Goal: Information Seeking & Learning: Check status

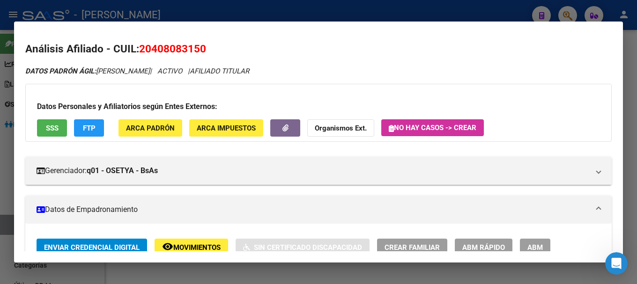
scroll to position [140, 0]
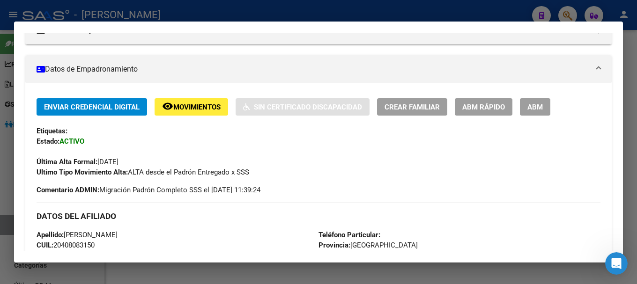
click at [259, 10] on div at bounding box center [318, 142] width 637 height 284
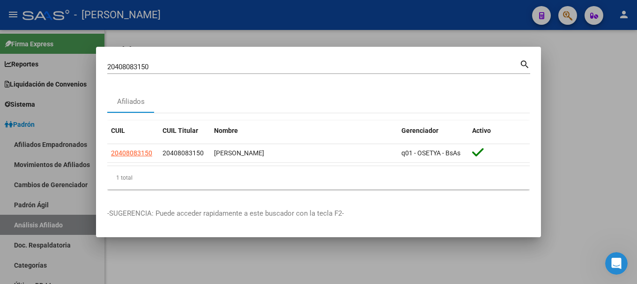
click at [259, 10] on div at bounding box center [318, 142] width 637 height 284
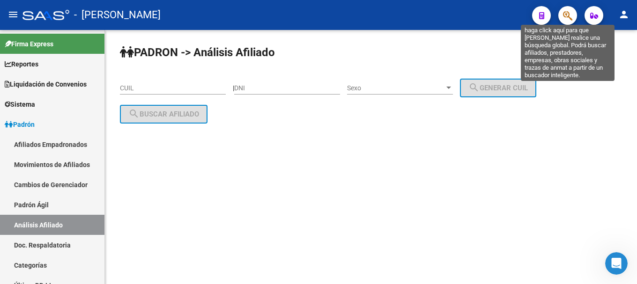
click at [567, 10] on icon "button" at bounding box center [567, 15] width 9 height 11
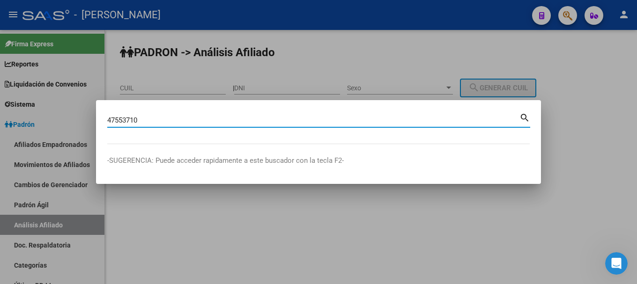
type input "47553710"
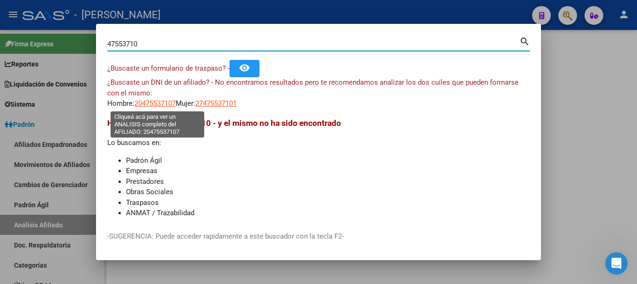
click at [161, 104] on span "20475537107" at bounding box center [154, 103] width 41 height 8
type textarea "20475537107"
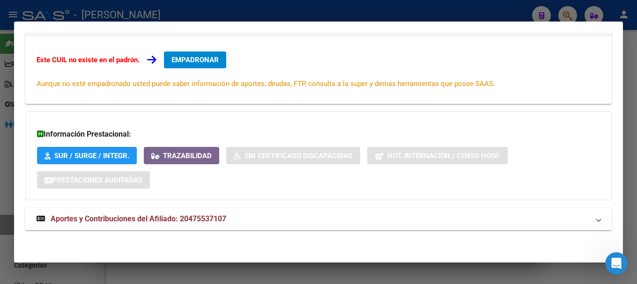
click at [291, 225] on mat-expansion-panel-header "Aportes y Contribuciones del Afiliado: 20475537107" at bounding box center [318, 219] width 586 height 22
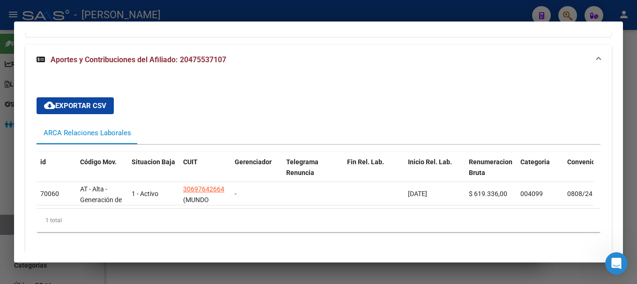
scroll to position [301, 0]
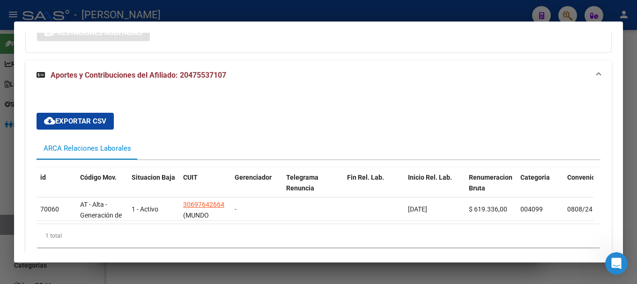
click at [317, 103] on div "cloud_download Exportar CSV ARCA Relaciones Laborales id Código Mov. Situacion …" at bounding box center [318, 180] width 586 height 180
click at [282, 78] on mat-panel-title "Aportes y Contribuciones del Afiliado: 20475537107" at bounding box center [313, 75] width 553 height 11
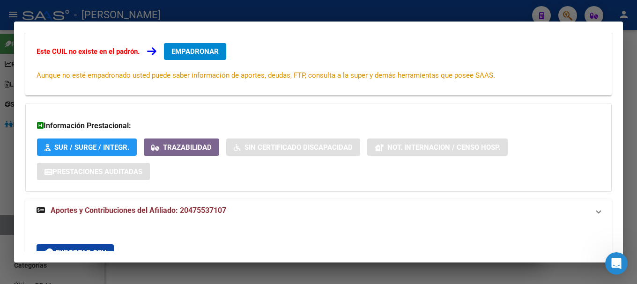
scroll to position [0, 0]
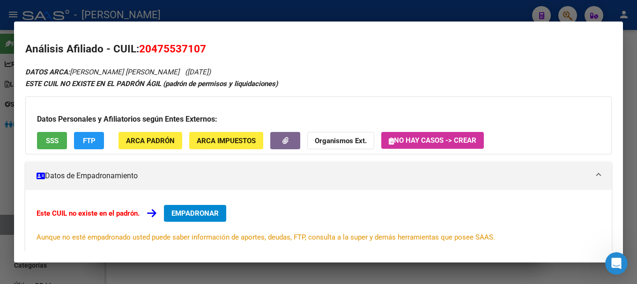
click at [174, 48] on span "20475537107" at bounding box center [172, 49] width 67 height 12
copy span "20475537107"
click at [423, 24] on mat-dialog-container "Análisis Afiliado - CUIL: 20475537107 DATOS ARCA: [PERSON_NAME] [PERSON_NAME] (…" at bounding box center [318, 143] width 609 height 242
click at [427, 15] on div at bounding box center [318, 142] width 637 height 284
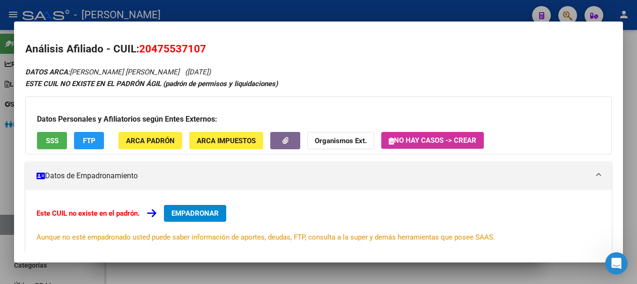
click at [427, 15] on div at bounding box center [318, 142] width 637 height 284
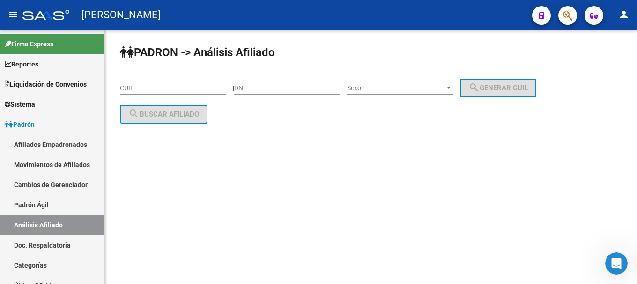
click at [563, 15] on button "button" at bounding box center [567, 15] width 19 height 19
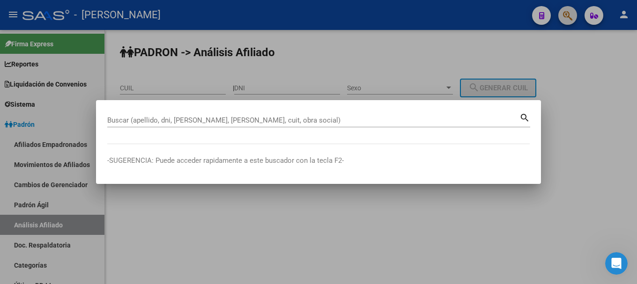
paste input "20408168083"
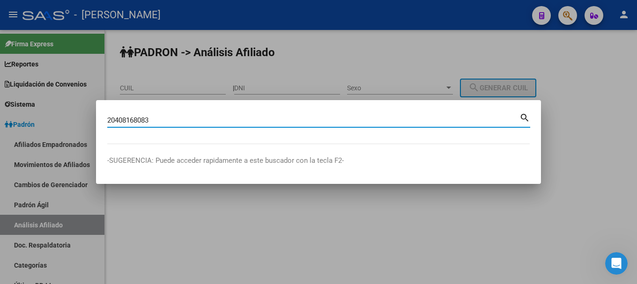
type input "20408168083"
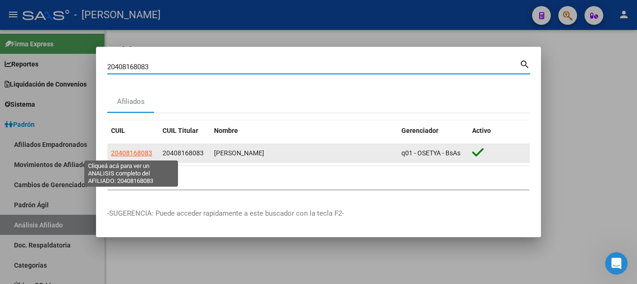
click at [146, 151] on span "20408168083" at bounding box center [131, 152] width 41 height 7
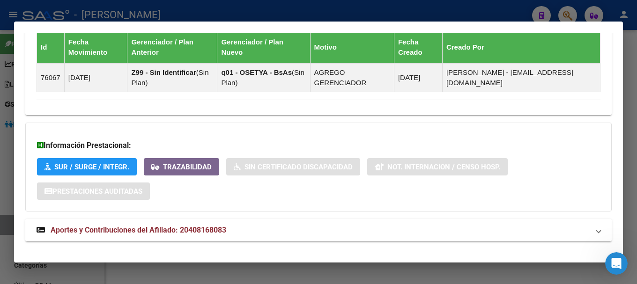
scroll to position [596, 0]
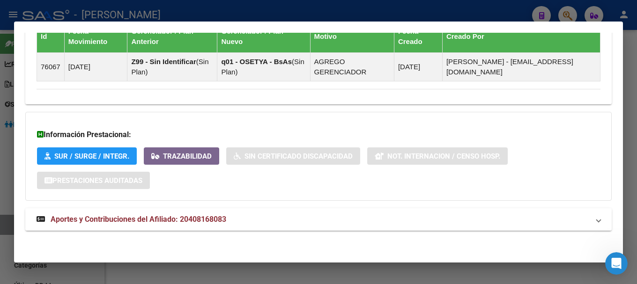
click at [306, 213] on mat-expansion-panel-header "Aportes y Contribuciones del Afiliado: 20408168083" at bounding box center [318, 219] width 586 height 22
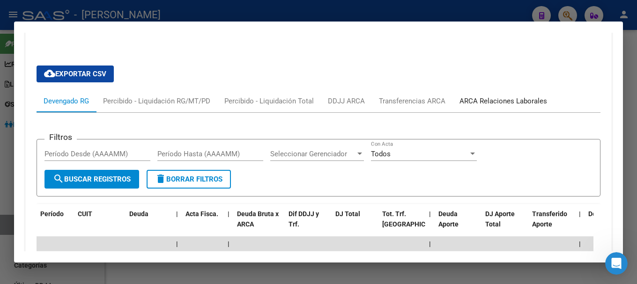
click at [522, 105] on div "ARCA Relaciones Laborales" at bounding box center [503, 101] width 88 height 10
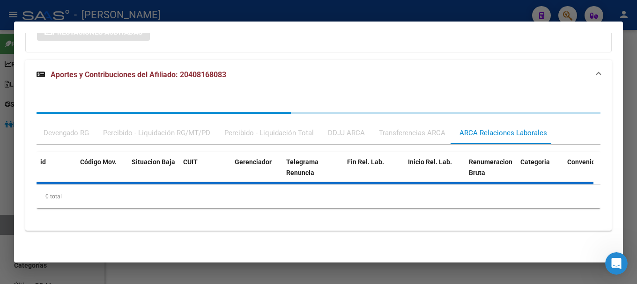
scroll to position [790, 0]
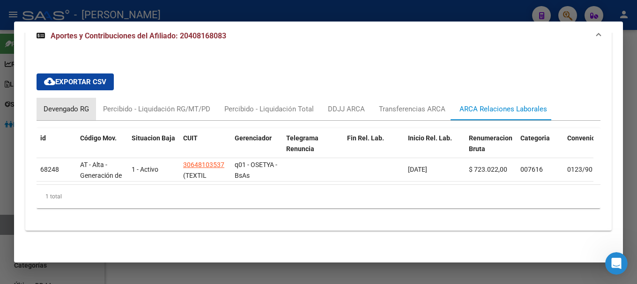
click at [82, 104] on div "Devengado RG" at bounding box center [66, 109] width 45 height 10
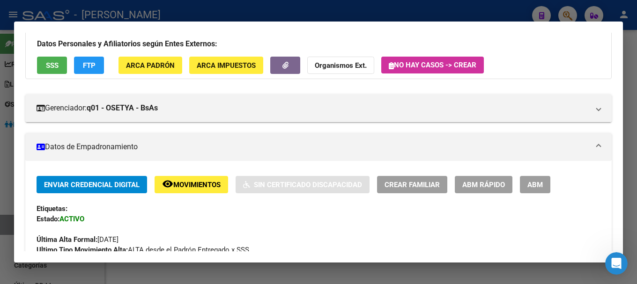
scroll to position [0, 0]
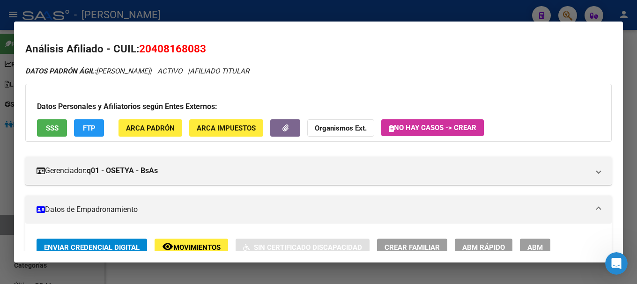
click at [200, 51] on span "20408168083" at bounding box center [172, 49] width 67 height 12
copy span "20408168083"
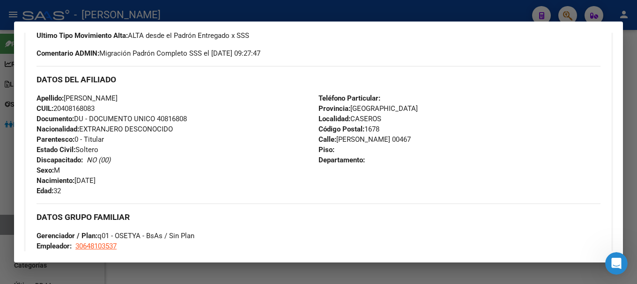
scroll to position [281, 0]
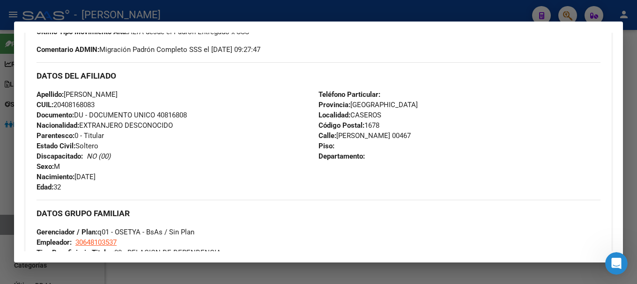
drag, startPoint x: 65, startPoint y: 105, endPoint x: 95, endPoint y: 103, distance: 30.5
click at [95, 103] on span "CUIL: 20408168083" at bounding box center [66, 105] width 58 height 8
copy span "40816808"
drag, startPoint x: 334, startPoint y: 136, endPoint x: 408, endPoint y: 132, distance: 74.1
click at [408, 132] on span "Calle: [PERSON_NAME] 00467" at bounding box center [364, 136] width 92 height 8
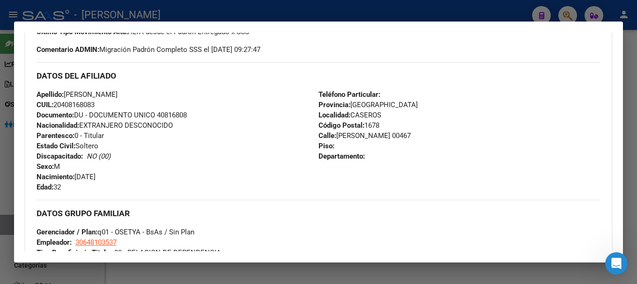
copy span "[PERSON_NAME]"
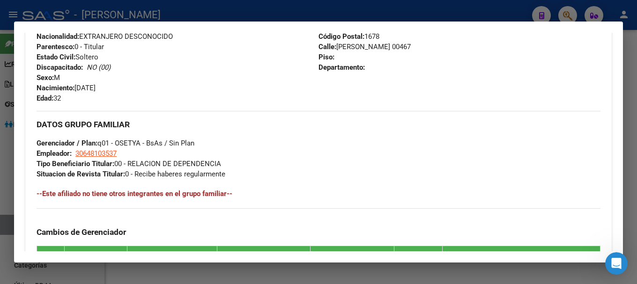
scroll to position [375, 0]
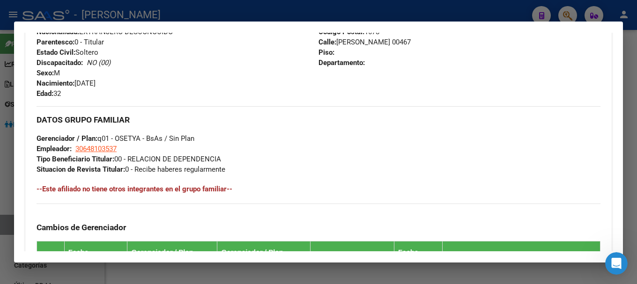
click at [114, 158] on strong "Tipo Beneficiario Titular:" at bounding box center [76, 159] width 78 height 8
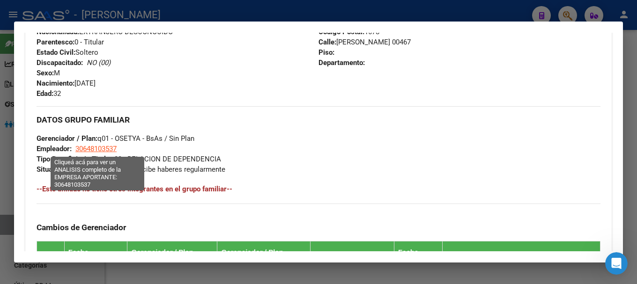
click at [113, 149] on span "30648103537" at bounding box center [95, 149] width 41 height 8
type textarea "30648103537"
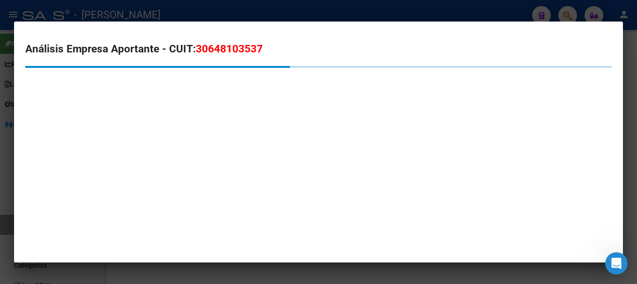
click at [236, 45] on span "30648103537" at bounding box center [229, 49] width 67 height 12
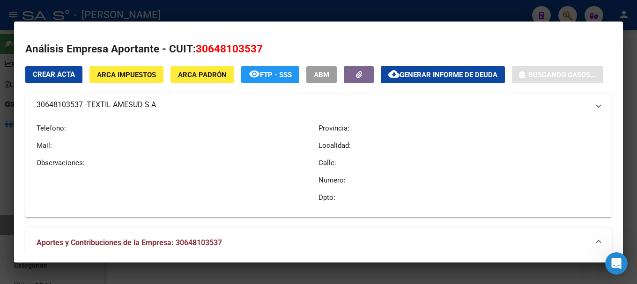
copy span "30648103537"
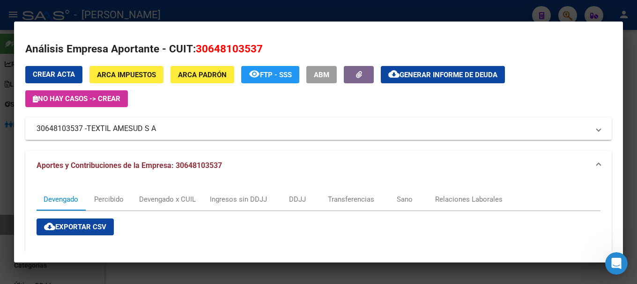
click at [187, 11] on div at bounding box center [318, 142] width 637 height 284
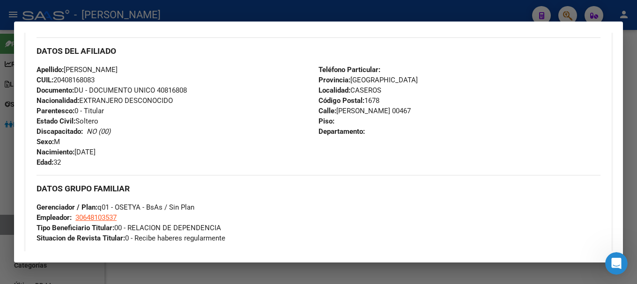
scroll to position [187, 0]
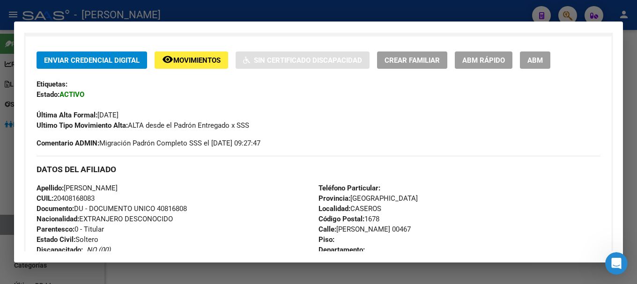
click at [220, 265] on div at bounding box center [318, 142] width 637 height 284
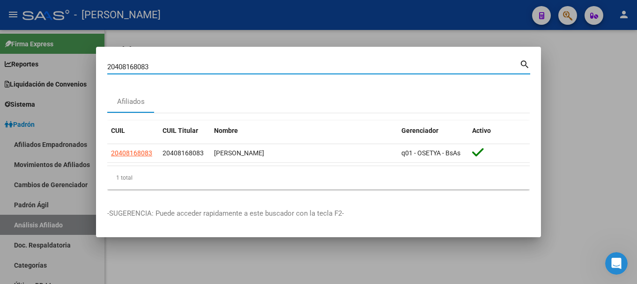
click at [476, 69] on input "20408168083" at bounding box center [313, 67] width 412 height 8
paste input "211426"
type input "20408211426"
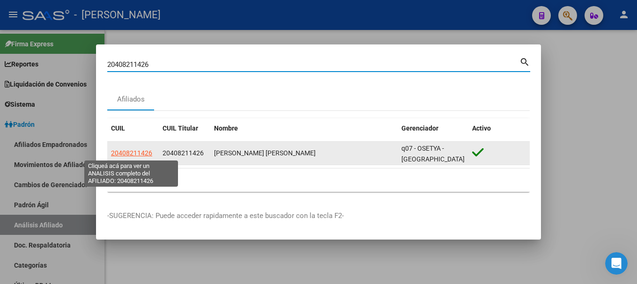
click at [136, 155] on span "20408211426" at bounding box center [131, 152] width 41 height 7
type textarea "20408211426"
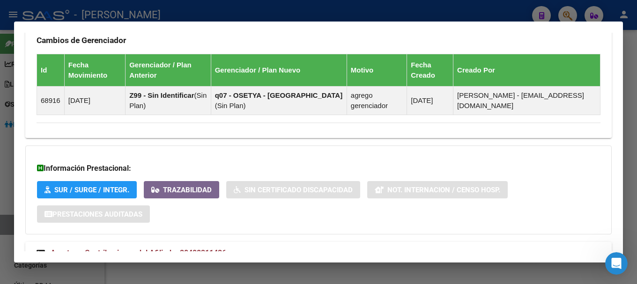
scroll to position [596, 0]
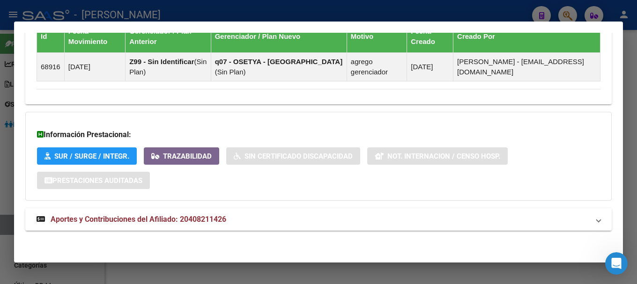
click at [327, 219] on mat-panel-title "Aportes y Contribuciones del Afiliado: 20408211426" at bounding box center [313, 219] width 553 height 11
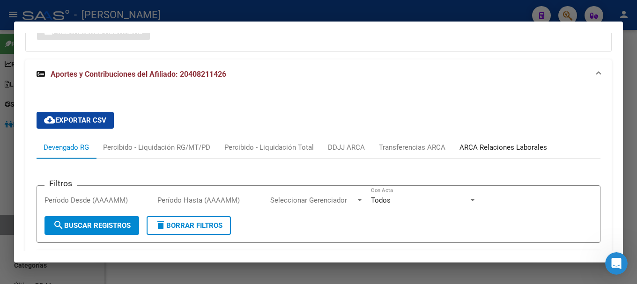
click at [483, 147] on div "ARCA Relaciones Laborales" at bounding box center [503, 147] width 88 height 10
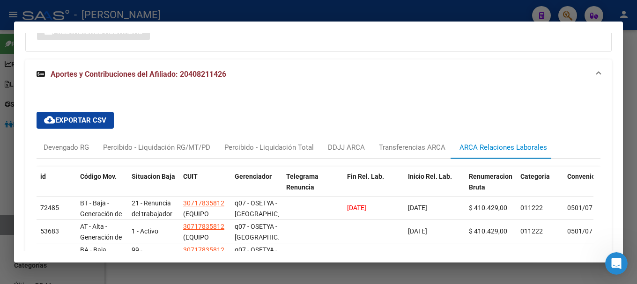
click at [318, 76] on mat-panel-title "Aportes y Contribuciones del Afiliado: 20408211426" at bounding box center [313, 74] width 553 height 11
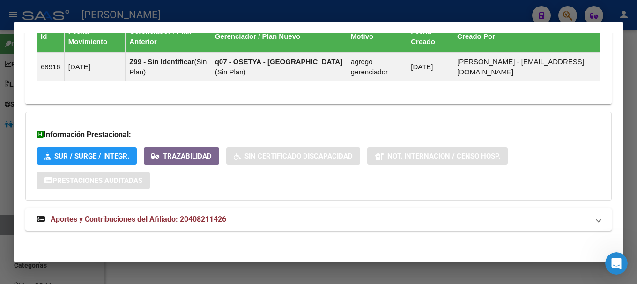
click at [279, 7] on div at bounding box center [318, 142] width 637 height 284
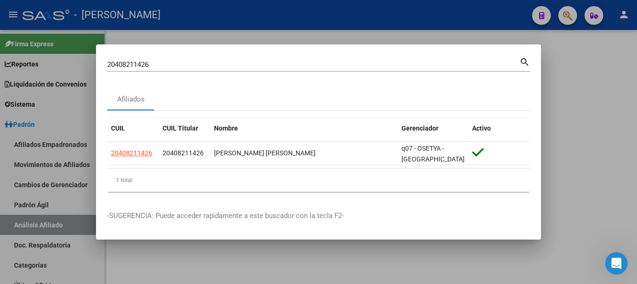
click at [310, 68] on input "20408211426" at bounding box center [313, 64] width 412 height 8
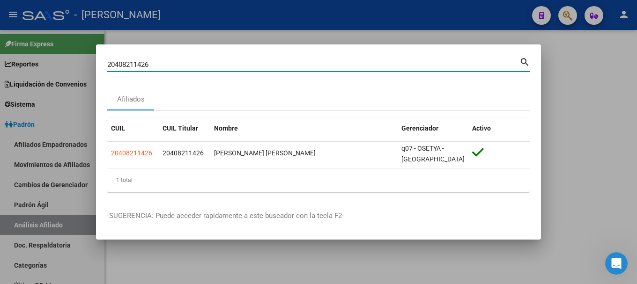
click at [310, 68] on input "20408211426" at bounding box center [313, 64] width 412 height 8
paste input "511993"
type input "20408511993"
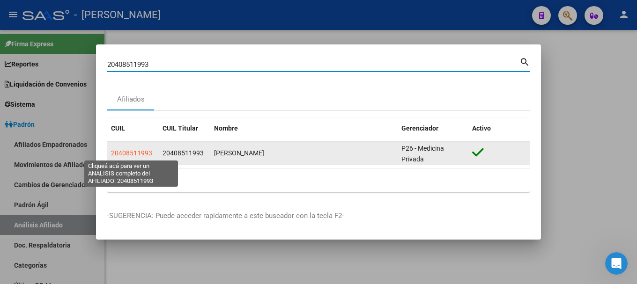
click at [136, 150] on span "20408511993" at bounding box center [131, 152] width 41 height 7
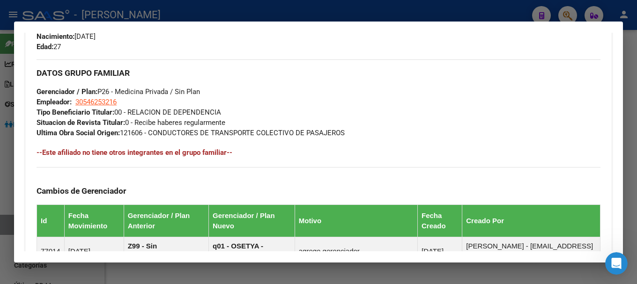
scroll to position [634, 0]
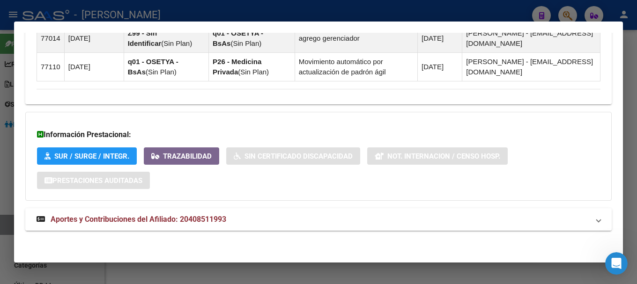
click at [298, 219] on mat-panel-title "Aportes y Contribuciones del Afiliado: 20408511993" at bounding box center [313, 219] width 553 height 11
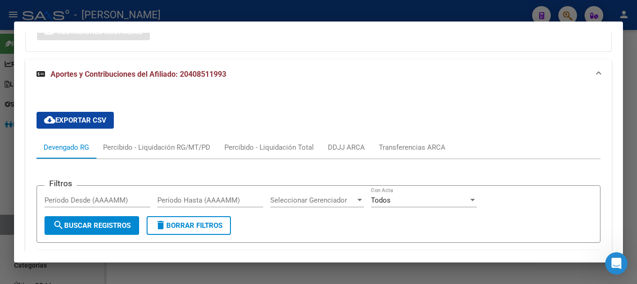
click at [317, 85] on mat-expansion-panel-header "Aportes y Contribuciones del Afiliado: 20408511993" at bounding box center [318, 74] width 586 height 30
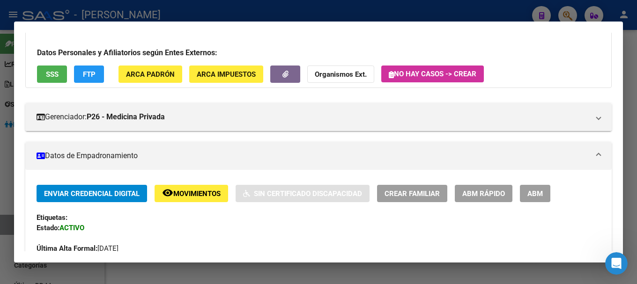
scroll to position [0, 0]
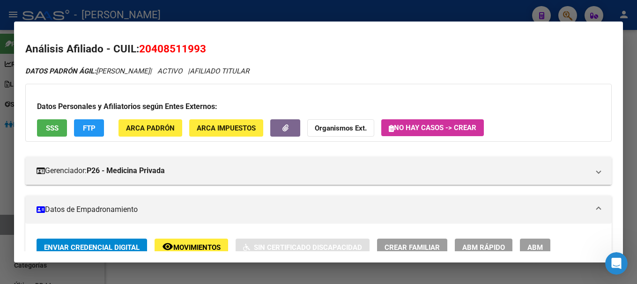
click at [181, 46] on span "20408511993" at bounding box center [172, 49] width 67 height 12
copy span "20408511993"
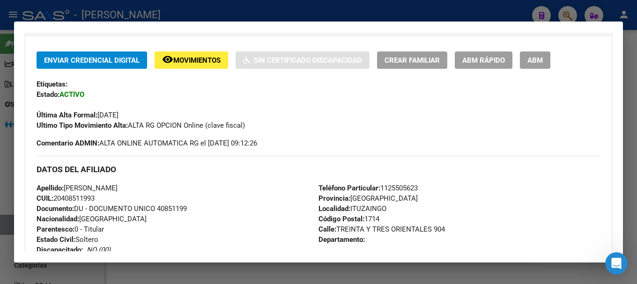
scroll to position [234, 0]
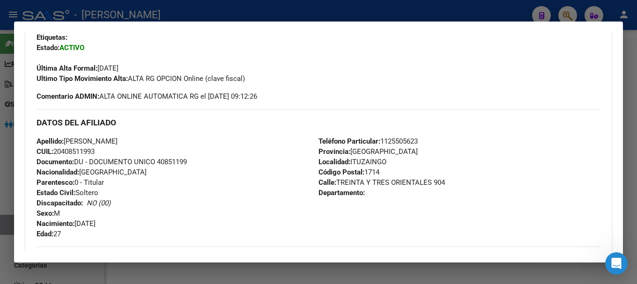
drag, startPoint x: 64, startPoint y: 151, endPoint x: 95, endPoint y: 152, distance: 31.4
click at [95, 152] on span "CUIL: 20408511993" at bounding box center [66, 151] width 58 height 8
copy span "40851199"
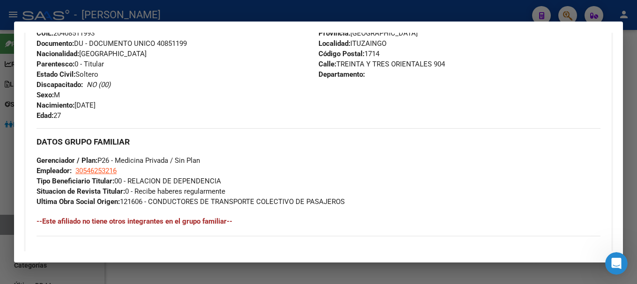
scroll to position [375, 0]
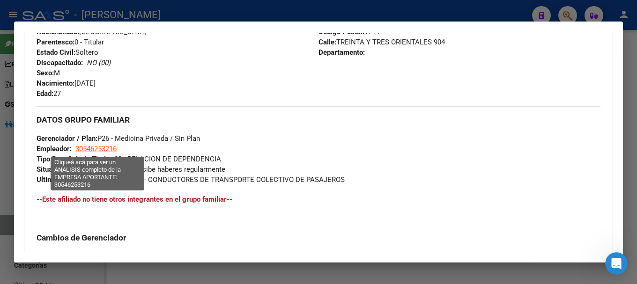
click at [107, 145] on span "30546253216" at bounding box center [95, 149] width 41 height 8
type textarea "30546253216"
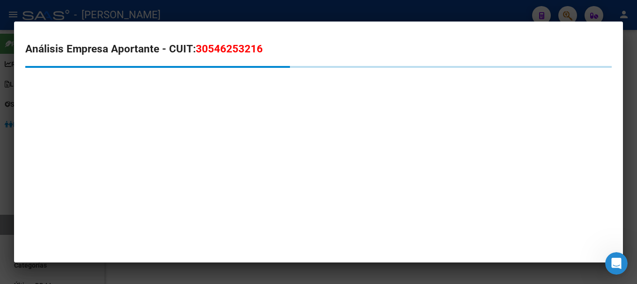
click at [219, 49] on span "30546253216" at bounding box center [229, 49] width 67 height 12
copy span "30546253216"
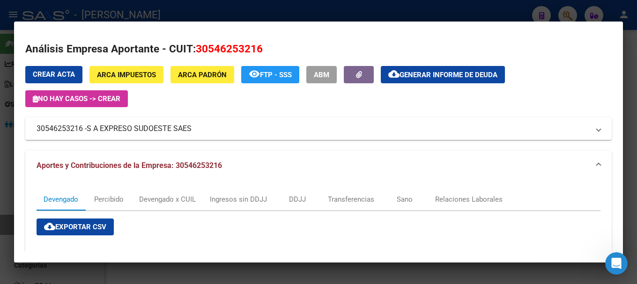
click at [182, 22] on mat-dialog-container "Análisis Empresa Aportante - CUIT: 30546253216 Crear Acta ARCA Impuestos ARCA P…" at bounding box center [318, 143] width 609 height 242
click at [197, 16] on div at bounding box center [318, 142] width 637 height 284
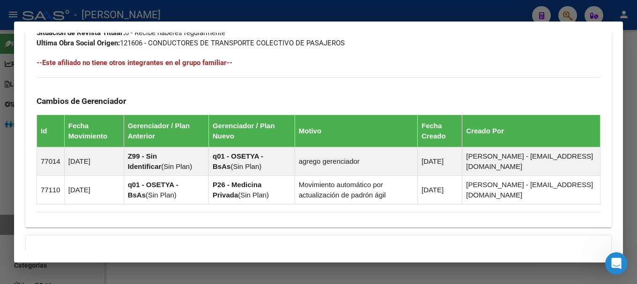
scroll to position [634, 0]
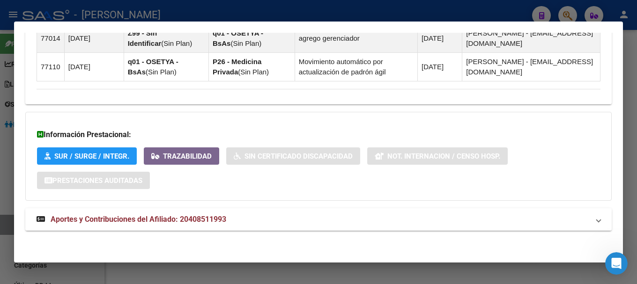
click at [334, 222] on mat-panel-title "Aportes y Contribuciones del Afiliado: 20408511993" at bounding box center [313, 219] width 553 height 11
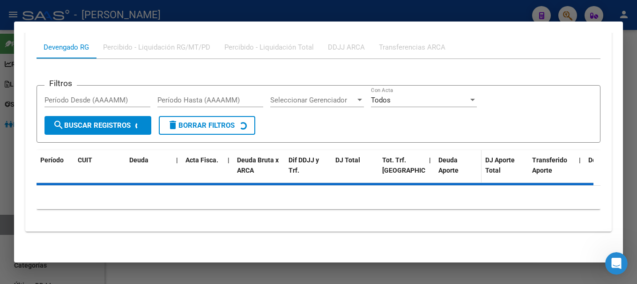
scroll to position [884, 0]
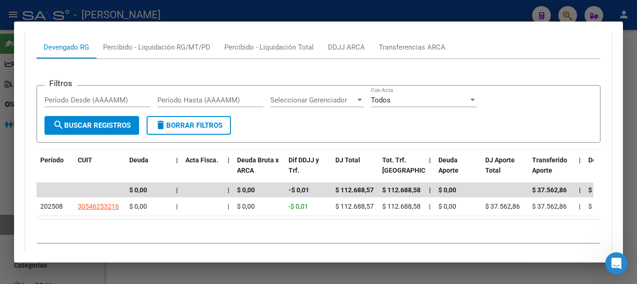
click at [279, 13] on div at bounding box center [318, 142] width 637 height 284
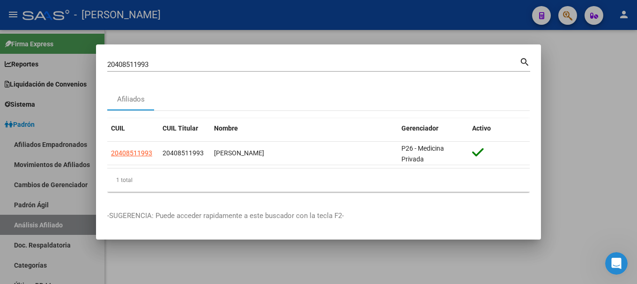
click at [304, 67] on input "20408511993" at bounding box center [313, 64] width 412 height 8
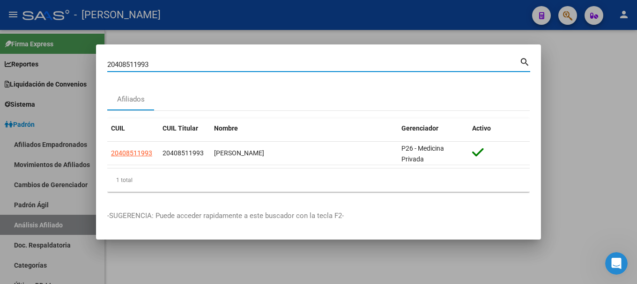
click at [304, 67] on input "20408511993" at bounding box center [313, 64] width 412 height 8
paste input "4674"
type input "20408514674"
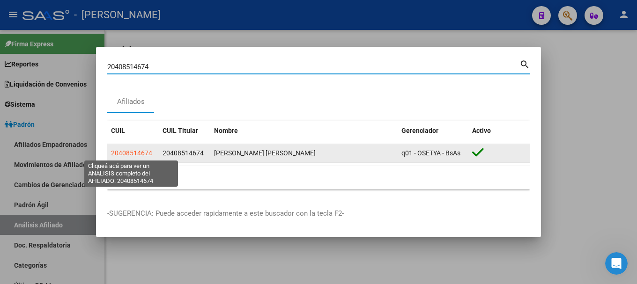
click at [143, 153] on span "20408514674" at bounding box center [131, 152] width 41 height 7
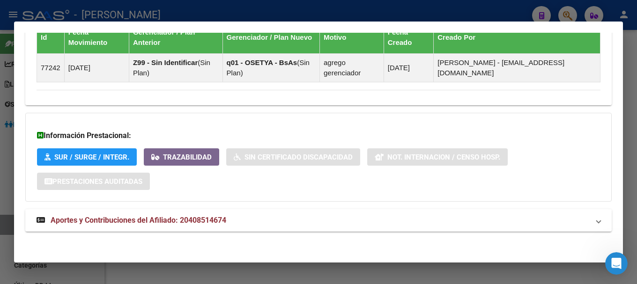
scroll to position [596, 0]
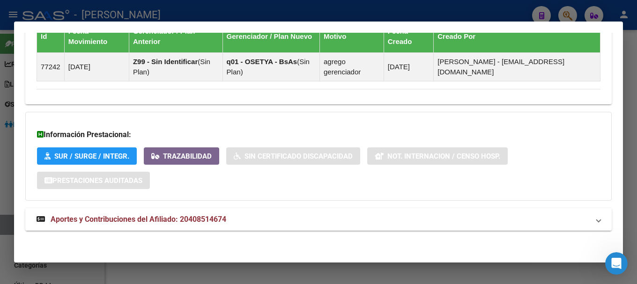
click at [292, 215] on mat-panel-title "Aportes y Contribuciones del Afiliado: 20408514674" at bounding box center [313, 219] width 553 height 11
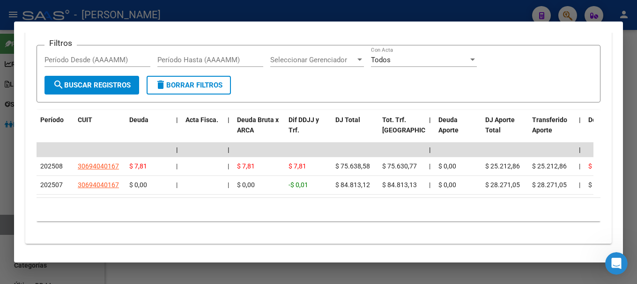
scroll to position [791, 0]
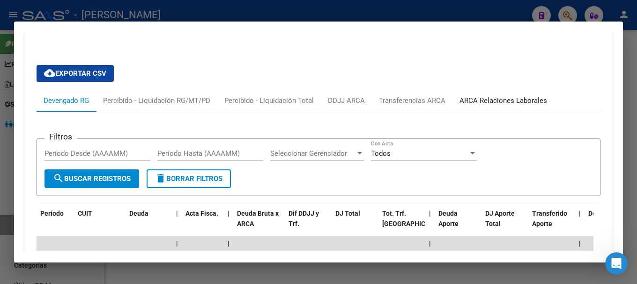
click at [516, 102] on div "ARCA Relaciones Laborales" at bounding box center [503, 101] width 88 height 10
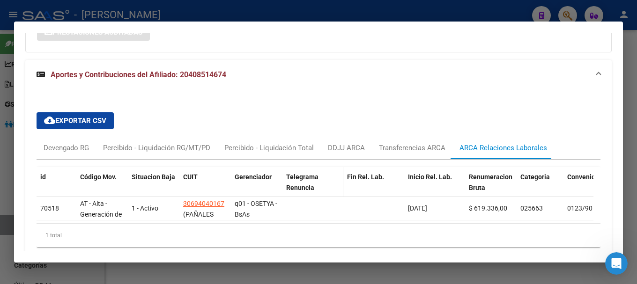
scroll to position [790, 0]
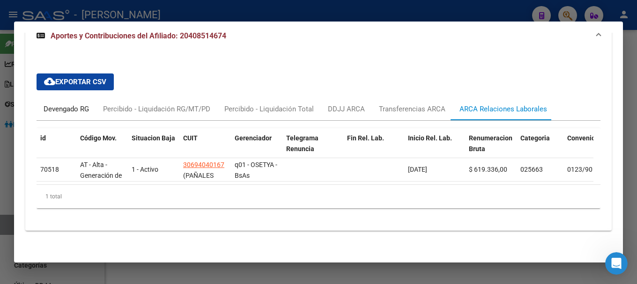
click at [76, 107] on div "Devengado RG" at bounding box center [66, 109] width 45 height 10
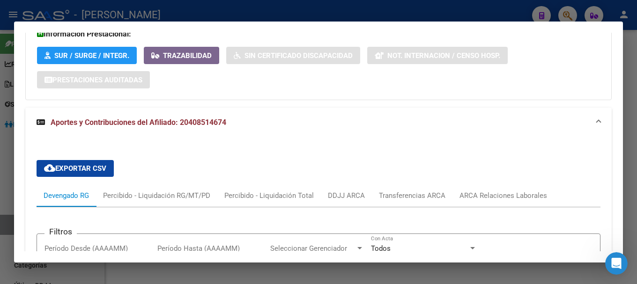
click at [282, 123] on mat-panel-title "Aportes y Contribuciones del Afiliado: 20408514674" at bounding box center [313, 122] width 553 height 11
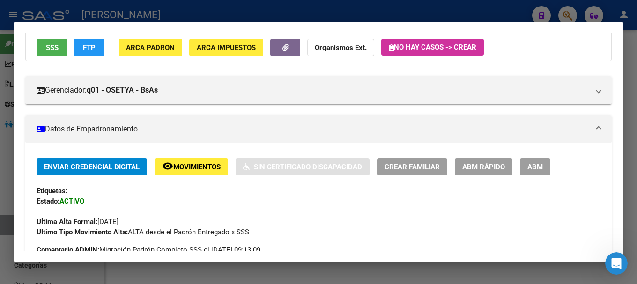
scroll to position [0, 0]
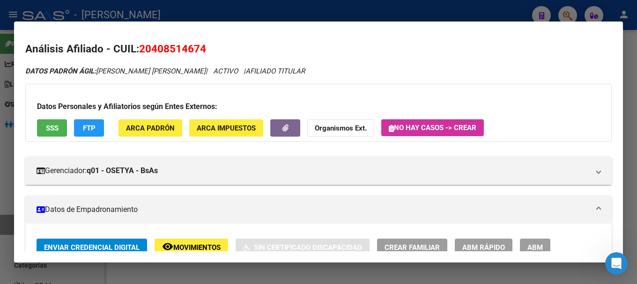
click at [172, 53] on span "20408514674" at bounding box center [172, 49] width 67 height 12
copy span "20408514674"
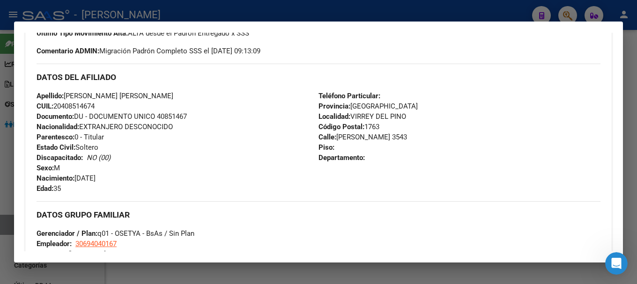
scroll to position [281, 0]
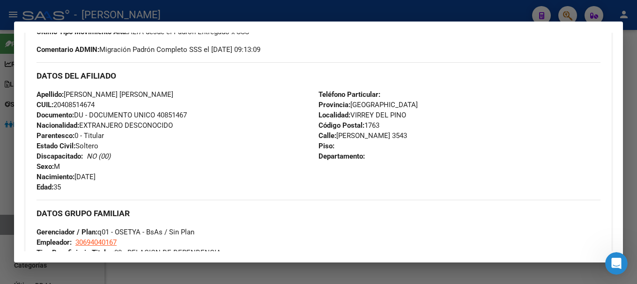
drag, startPoint x: 65, startPoint y: 103, endPoint x: 96, endPoint y: 103, distance: 31.4
click at [95, 103] on span "CUIL: 20408514674" at bounding box center [66, 105] width 58 height 8
copy span "40851467"
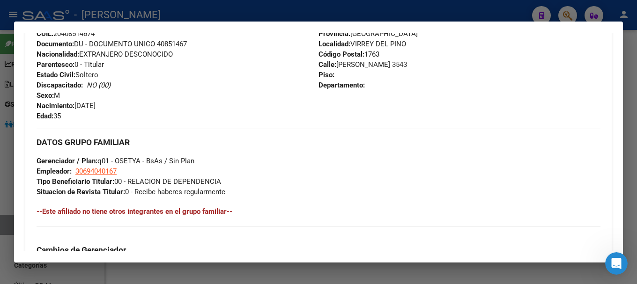
scroll to position [421, 0]
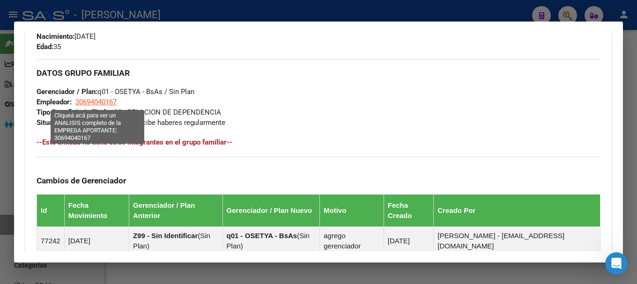
click at [111, 101] on span "30694040167" at bounding box center [95, 102] width 41 height 8
type textarea "30694040167"
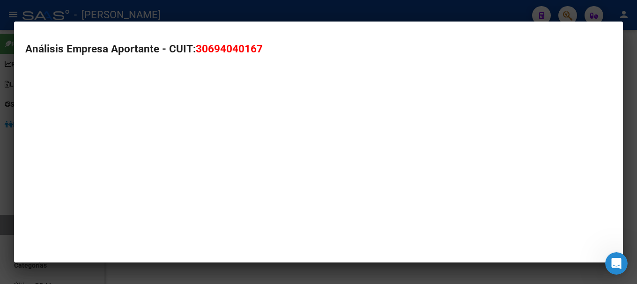
click at [225, 52] on span "30694040167" at bounding box center [229, 49] width 67 height 12
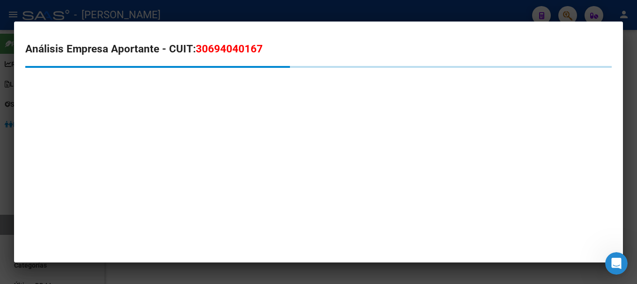
click at [225, 52] on span "30694040167" at bounding box center [229, 49] width 67 height 12
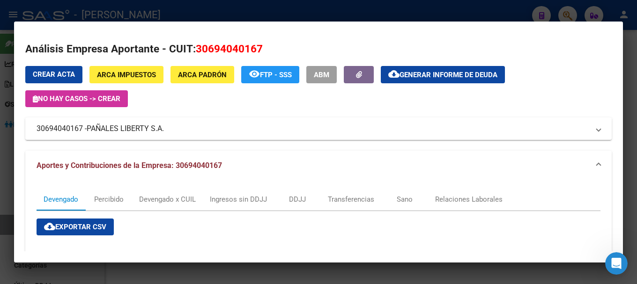
click at [199, 14] on div at bounding box center [318, 142] width 637 height 284
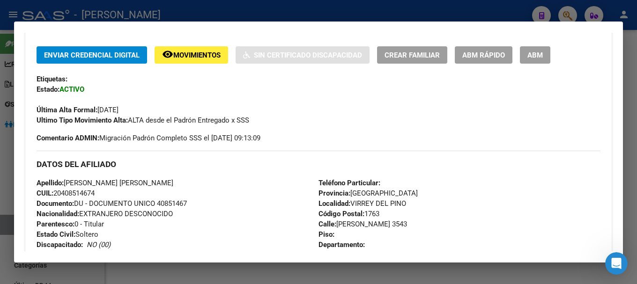
scroll to position [140, 0]
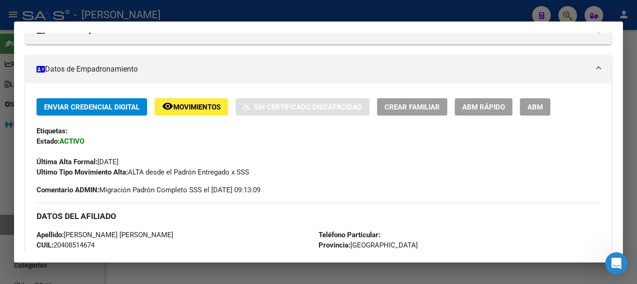
click at [233, 5] on div at bounding box center [318, 142] width 637 height 284
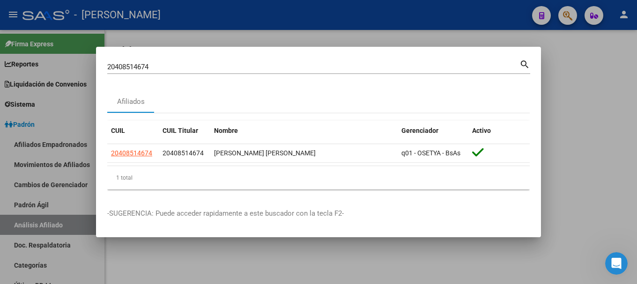
click at [280, 67] on input "20408514674" at bounding box center [313, 67] width 412 height 8
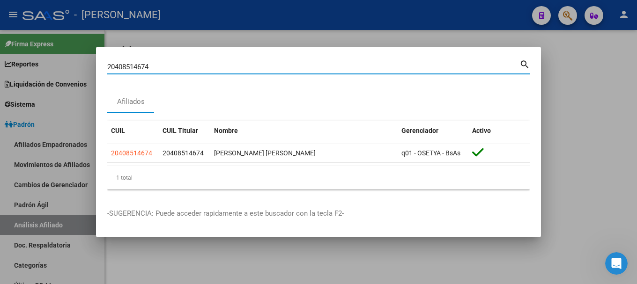
click at [280, 67] on input "20408514674" at bounding box center [313, 67] width 412 height 8
paste input "57225"
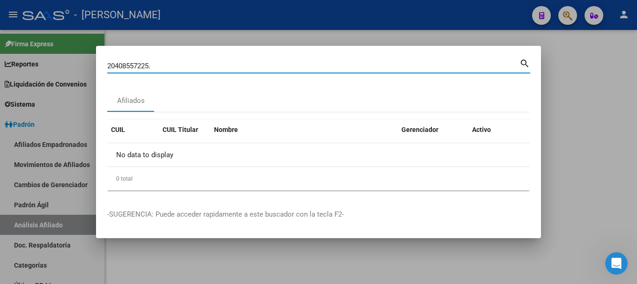
type input "20408557225"
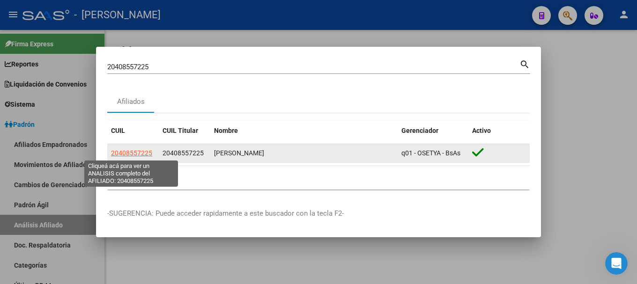
click at [145, 155] on span "20408557225" at bounding box center [131, 152] width 41 height 7
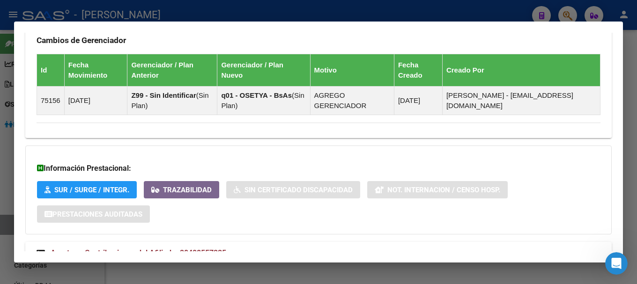
scroll to position [596, 0]
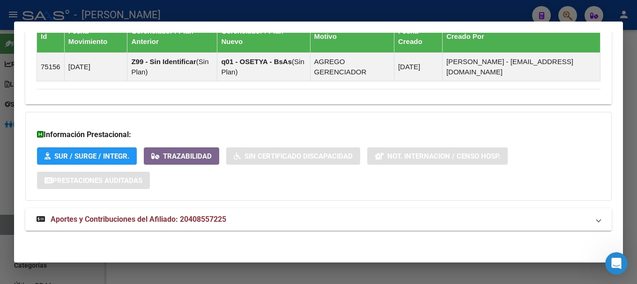
click at [324, 212] on mat-expansion-panel-header "Aportes y Contribuciones del Afiliado: 20408557225" at bounding box center [318, 219] width 586 height 22
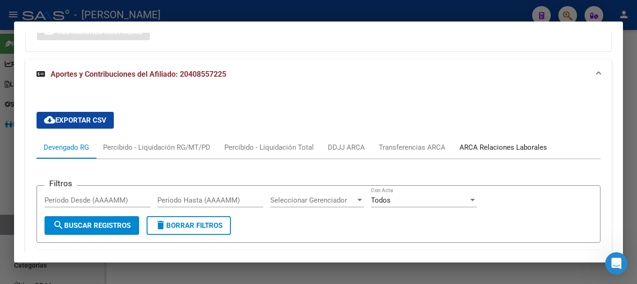
click at [501, 150] on div "ARCA Relaciones Laborales" at bounding box center [503, 147] width 88 height 10
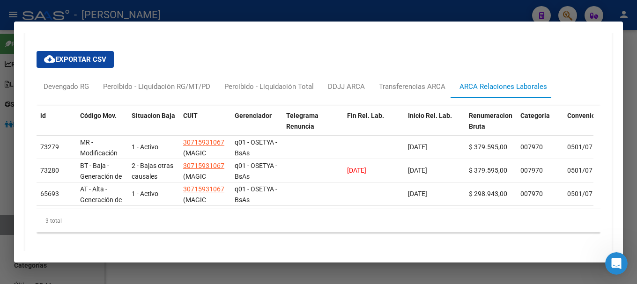
scroll to position [790, 0]
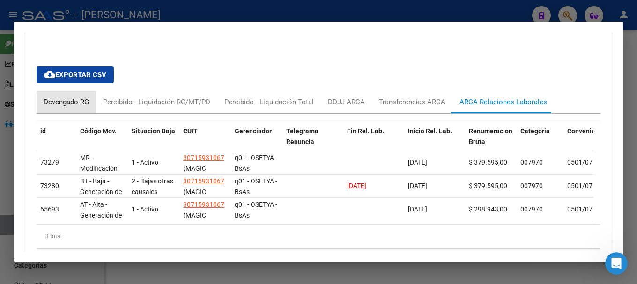
click at [56, 104] on div "Devengado RG" at bounding box center [66, 102] width 45 height 10
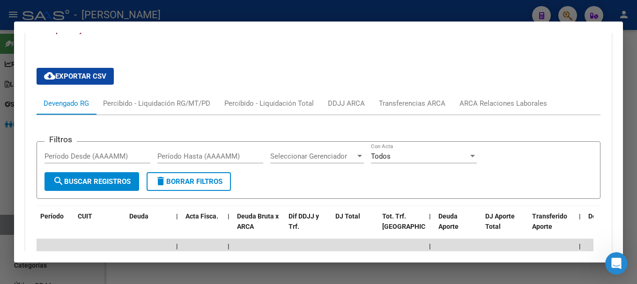
scroll to position [743, 0]
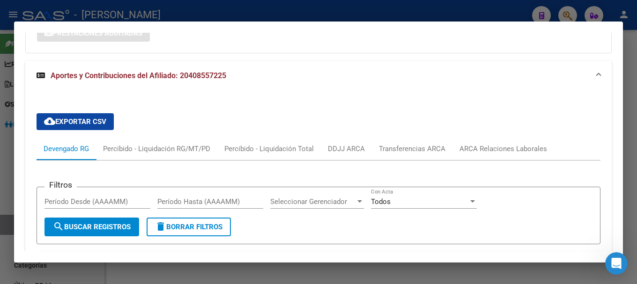
click at [429, 81] on mat-panel-title "Aportes y Contribuciones del Afiliado: 20408557225" at bounding box center [313, 75] width 553 height 11
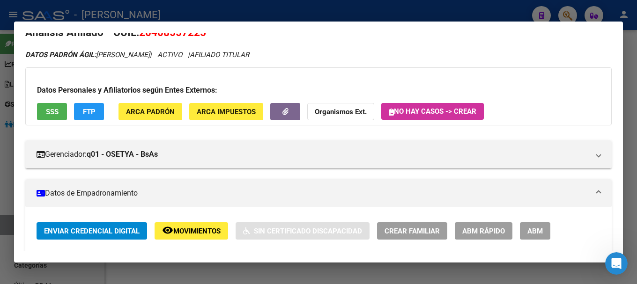
scroll to position [0, 0]
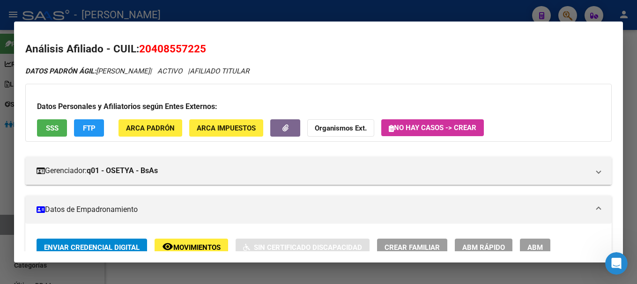
click at [308, 9] on div at bounding box center [318, 142] width 637 height 284
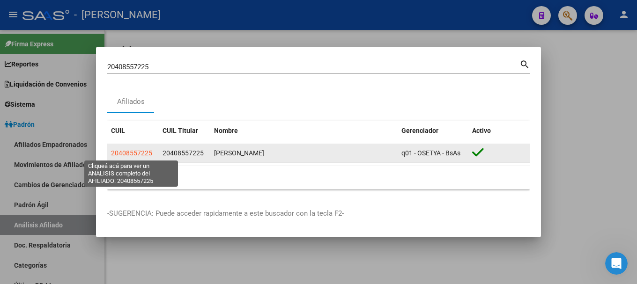
click at [140, 156] on span "20408557225" at bounding box center [131, 152] width 41 height 7
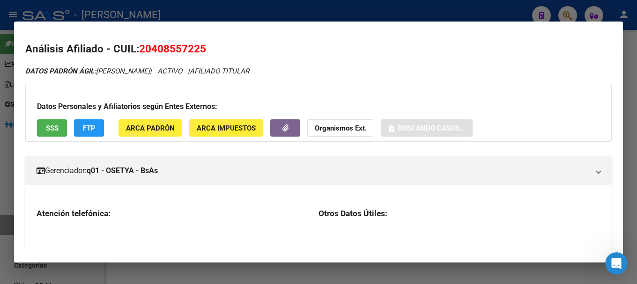
click at [188, 39] on mat-dialog-content "Análisis Afiliado - CUIL: 20408557225 DATOS PADRÓN ÁGIL: [PERSON_NAME] | ACTIVO…" at bounding box center [318, 142] width 609 height 219
click at [187, 40] on mat-dialog-content "Análisis Afiliado - CUIL: 20408557225 DATOS PADRÓN ÁGIL: [PERSON_NAME] | ACTIVO…" at bounding box center [318, 142] width 609 height 219
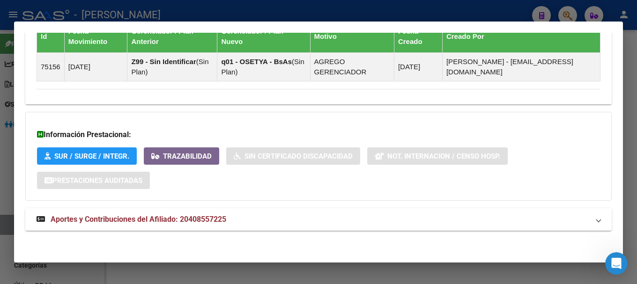
click at [231, 218] on mat-panel-title "Aportes y Contribuciones del Afiliado: 20408557225" at bounding box center [313, 219] width 553 height 11
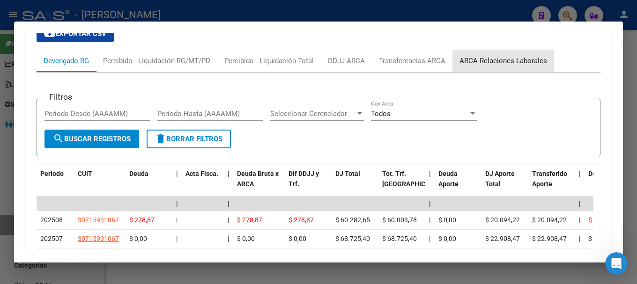
click at [510, 63] on div "ARCA Relaciones Laborales" at bounding box center [503, 61] width 88 height 10
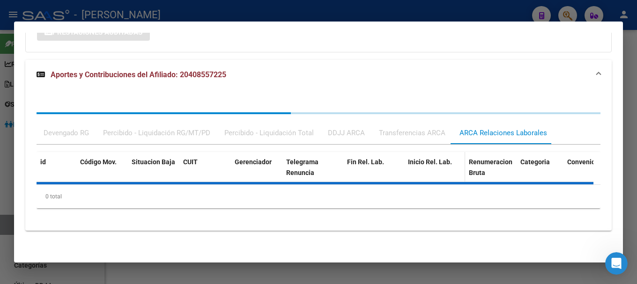
scroll to position [787, 0]
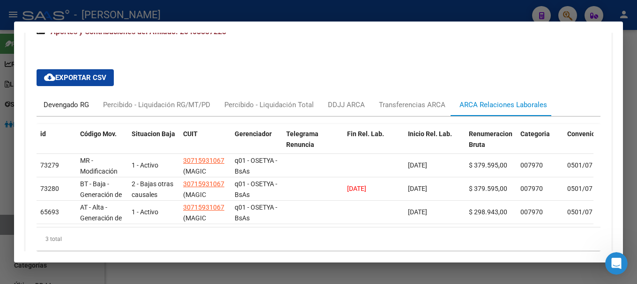
click at [88, 104] on div "Devengado RG" at bounding box center [66, 105] width 45 height 10
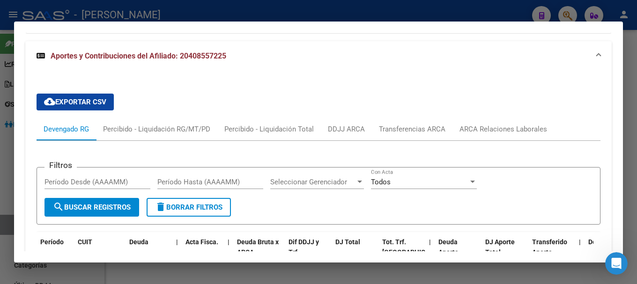
scroll to position [740, 0]
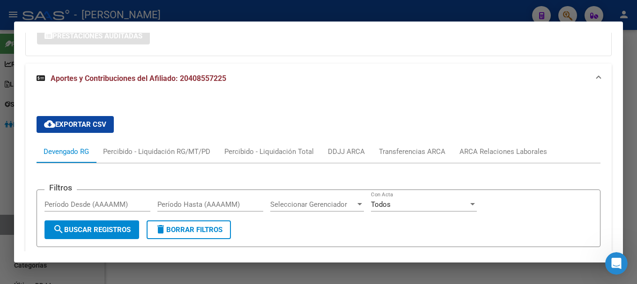
click at [260, 81] on mat-panel-title "Aportes y Contribuciones del Afiliado: 20408557225" at bounding box center [313, 78] width 553 height 11
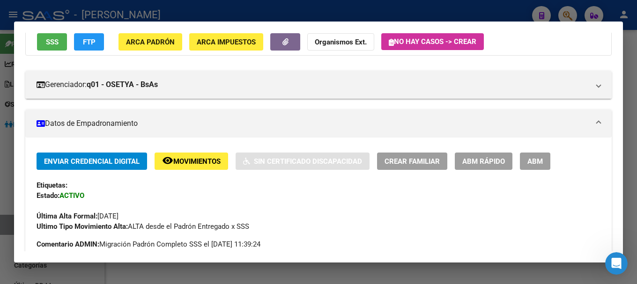
scroll to position [0, 0]
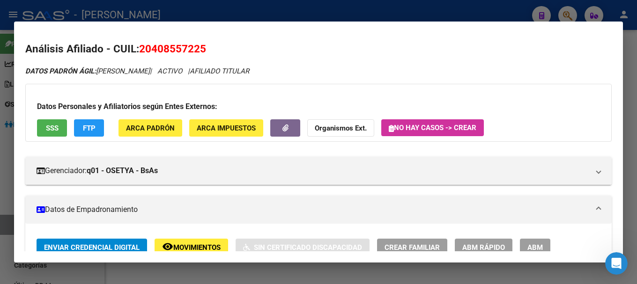
click at [184, 45] on span "20408557225" at bounding box center [172, 49] width 67 height 12
click at [194, 69] on icon "DATOS PADRÓN ÁGIL: [PERSON_NAME] | ACTIVO | AFILIADO TITULAR" at bounding box center [137, 71] width 224 height 8
drag, startPoint x: 153, startPoint y: 46, endPoint x: 199, endPoint y: 41, distance: 46.6
click at [199, 41] on h2 "Análisis Afiliado - CUIL: 20408557225" at bounding box center [318, 49] width 586 height 16
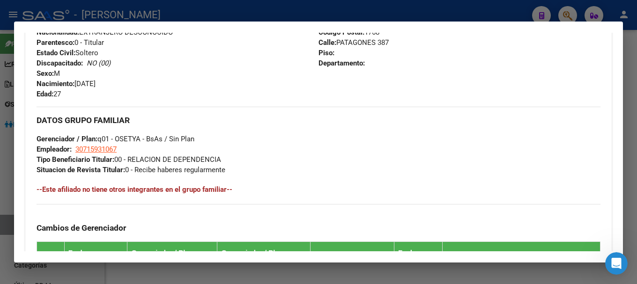
scroll to position [375, 0]
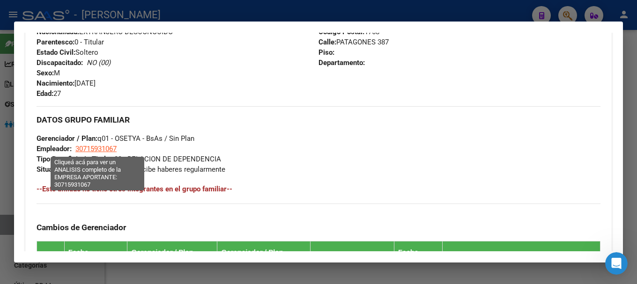
click at [91, 147] on span "30715931067" at bounding box center [95, 149] width 41 height 8
type textarea "30715931067"
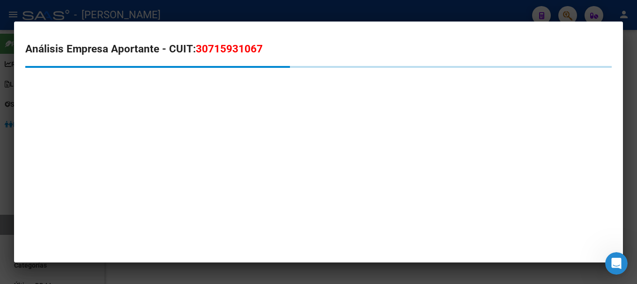
click at [220, 47] on span "30715931067" at bounding box center [229, 49] width 67 height 12
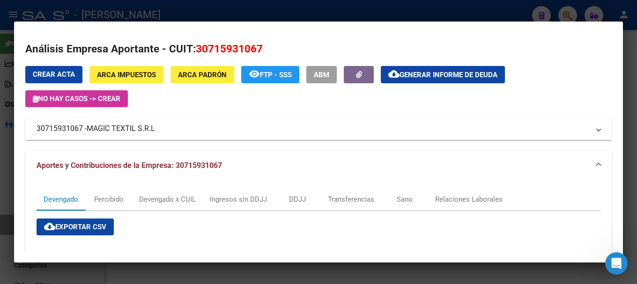
click at [208, 5] on div at bounding box center [318, 142] width 637 height 284
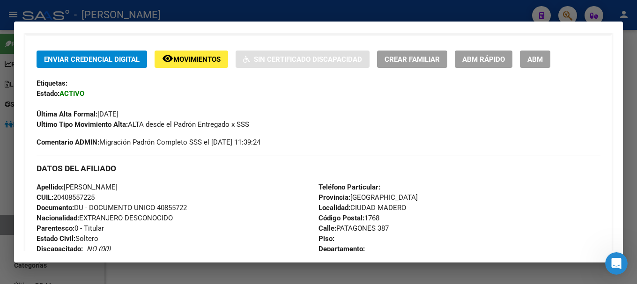
scroll to position [187, 0]
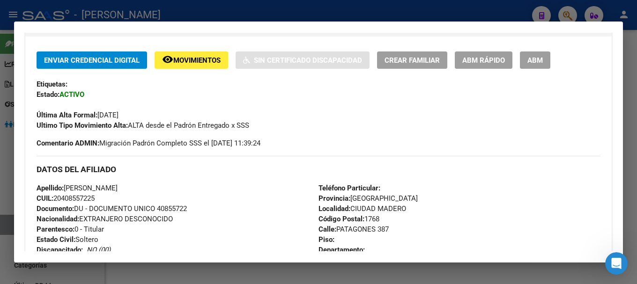
click at [353, 13] on div at bounding box center [318, 142] width 637 height 284
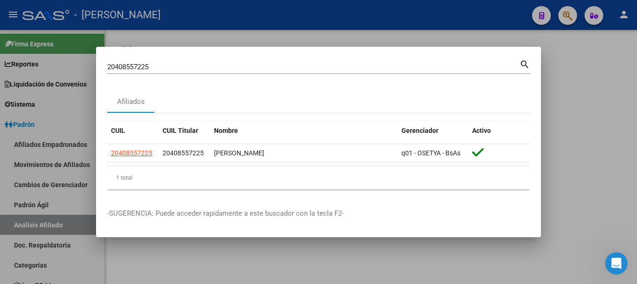
click at [359, 66] on input "20408557225" at bounding box center [313, 67] width 412 height 8
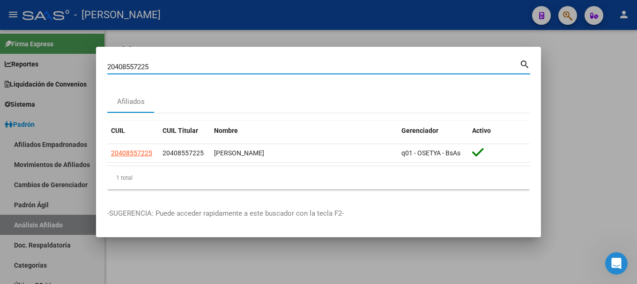
click at [359, 66] on input "20408557225" at bounding box center [313, 67] width 412 height 8
paste input "92322"
type input "20408592322"
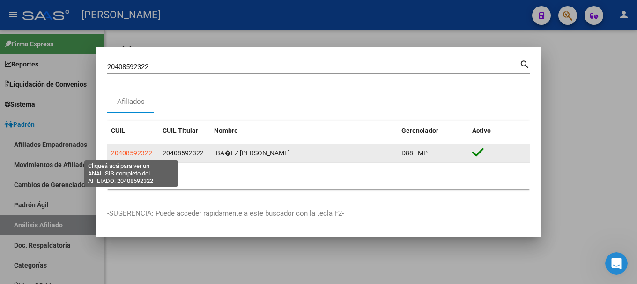
click at [139, 155] on span "20408592322" at bounding box center [131, 152] width 41 height 7
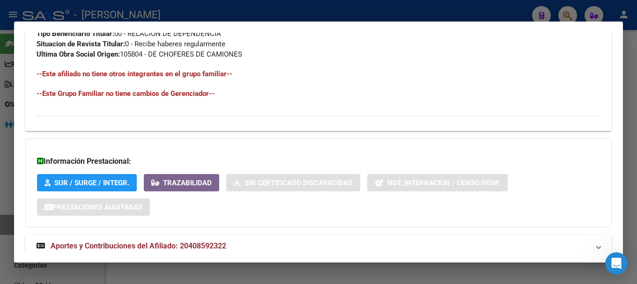
scroll to position [527, 0]
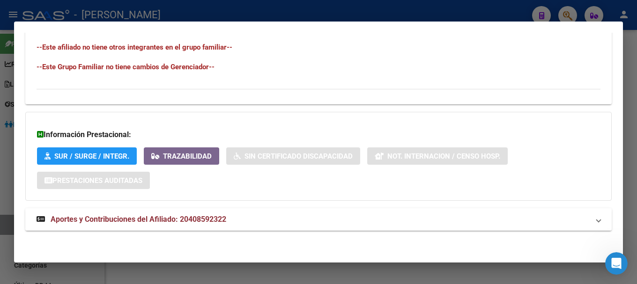
click at [272, 209] on mat-expansion-panel-header "Aportes y Contribuciones del Afiliado: 20408592322" at bounding box center [318, 219] width 586 height 22
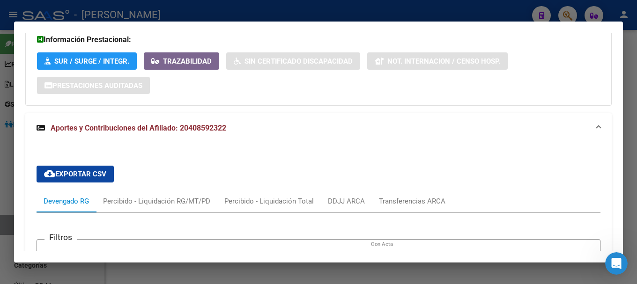
click at [375, 125] on mat-panel-title "Aportes y Contribuciones del Afiliado: 20408592322" at bounding box center [313, 128] width 553 height 11
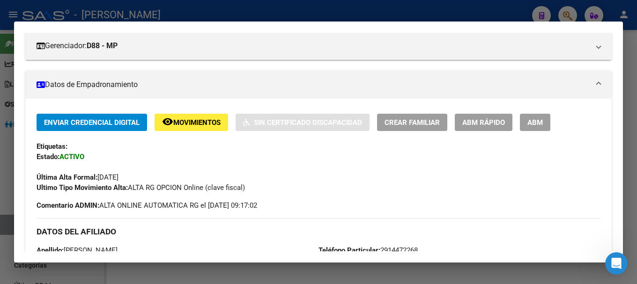
scroll to position [0, 0]
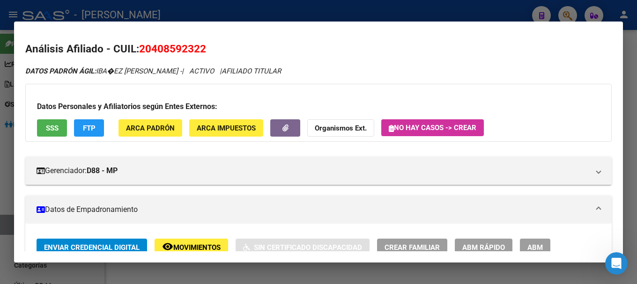
click at [167, 50] on span "20408592322" at bounding box center [172, 49] width 67 height 12
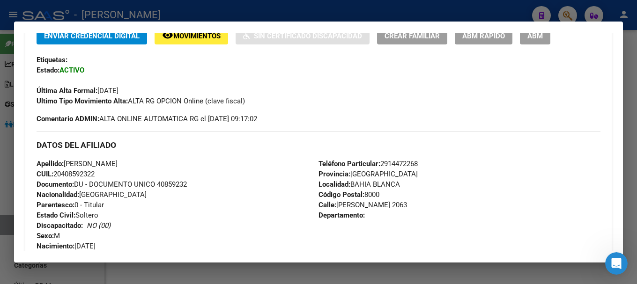
scroll to position [234, 0]
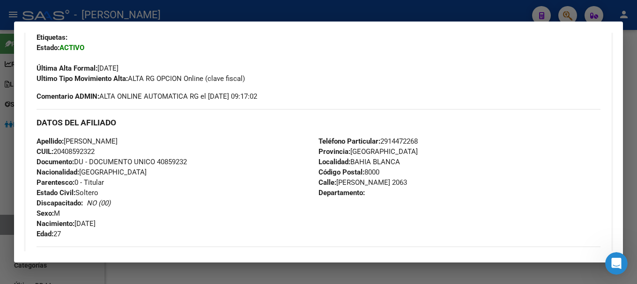
drag, startPoint x: 64, startPoint y: 152, endPoint x: 95, endPoint y: 148, distance: 31.5
click at [95, 148] on span "CUIL: 20408592322" at bounding box center [66, 151] width 58 height 8
drag, startPoint x: 139, startPoint y: 140, endPoint x: 205, endPoint y: 139, distance: 66.0
click at [205, 139] on div "Apellido: [PERSON_NAME] CUIL: 20408592322 Documento: DU - DOCUMENTO UNICO 40859…" at bounding box center [178, 187] width 282 height 103
drag, startPoint x: 67, startPoint y: 140, endPoint x: 134, endPoint y: 140, distance: 67.4
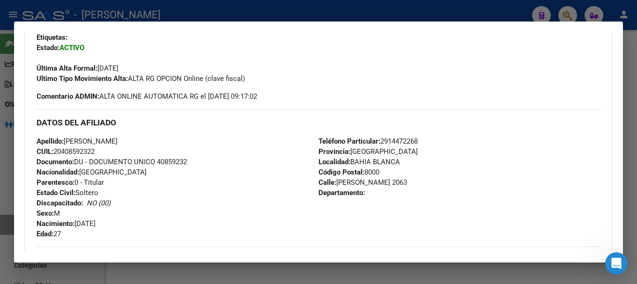
click at [118, 140] on span "Apellido: [PERSON_NAME]" at bounding box center [77, 141] width 81 height 8
drag, startPoint x: 335, startPoint y: 182, endPoint x: 396, endPoint y: 181, distance: 60.9
click at [396, 181] on span "[STREET_ADDRESS][PERSON_NAME]" at bounding box center [362, 182] width 88 height 8
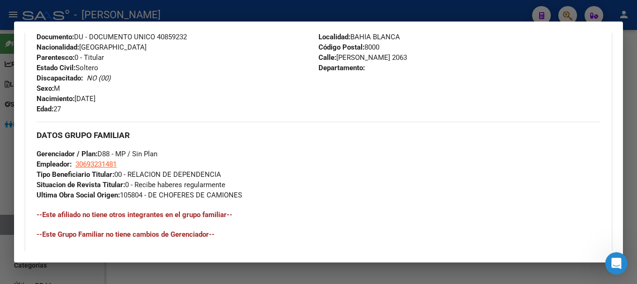
scroll to position [375, 0]
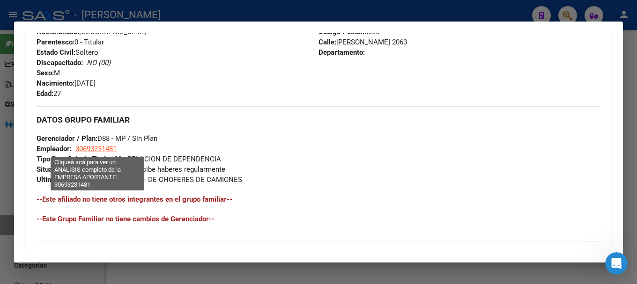
click at [95, 145] on span "30693231481" at bounding box center [95, 149] width 41 height 8
type textarea "30693231481"
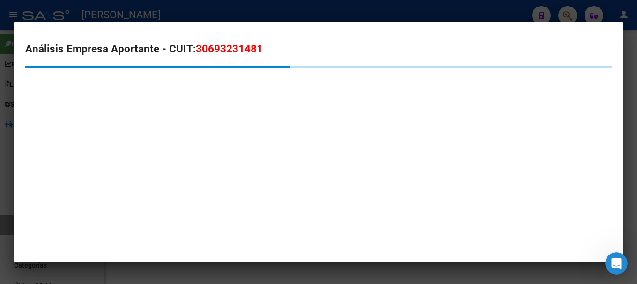
click at [222, 45] on span "30693231481" at bounding box center [229, 49] width 67 height 12
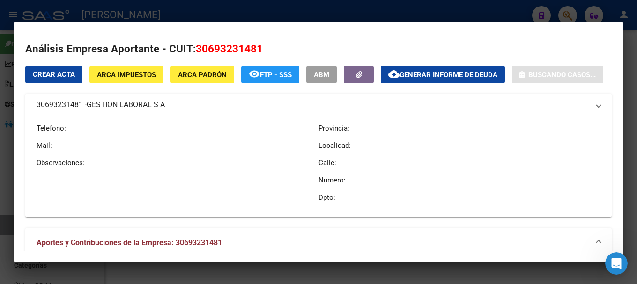
click at [222, 45] on span "30693231481" at bounding box center [229, 49] width 67 height 12
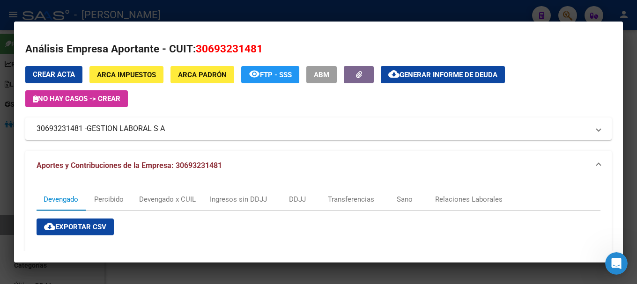
click at [177, 12] on div at bounding box center [318, 142] width 637 height 284
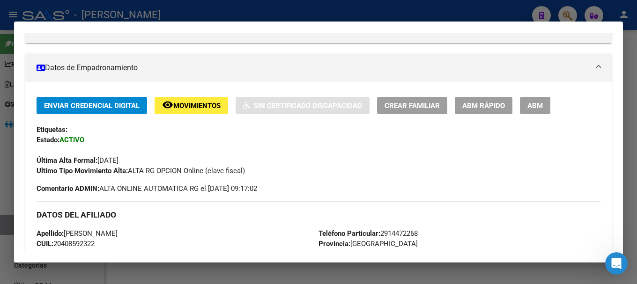
scroll to position [140, 0]
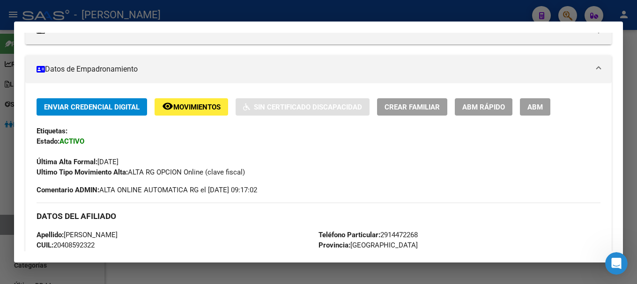
click at [269, 11] on div at bounding box center [318, 142] width 637 height 284
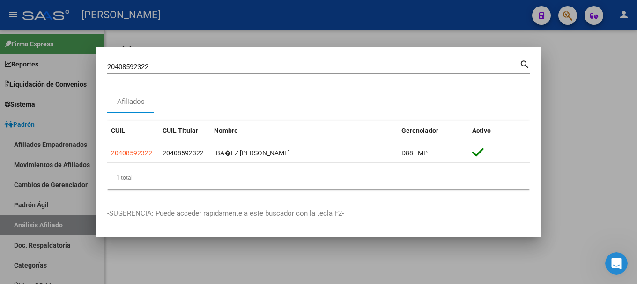
click at [269, 75] on div "20408592322 Buscar (apellido, dni, [PERSON_NAME], [PERSON_NAME], cuit, obra soc…" at bounding box center [318, 70] width 423 height 25
click at [269, 71] on input "20408592322" at bounding box center [313, 67] width 412 height 8
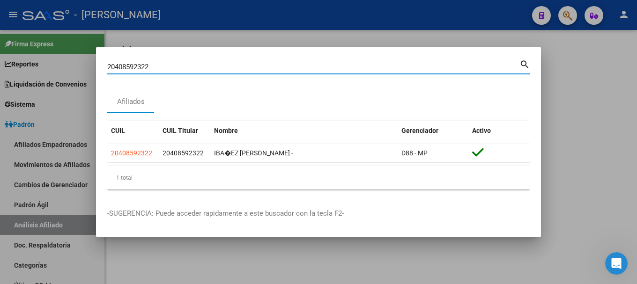
click at [269, 71] on input "20408592322" at bounding box center [313, 67] width 412 height 8
paste input "701717"
type input "20408701717"
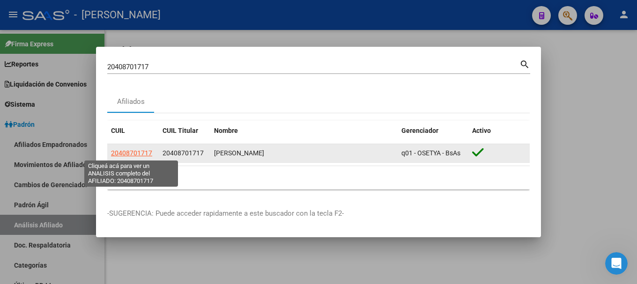
click at [142, 151] on span "20408701717" at bounding box center [131, 152] width 41 height 7
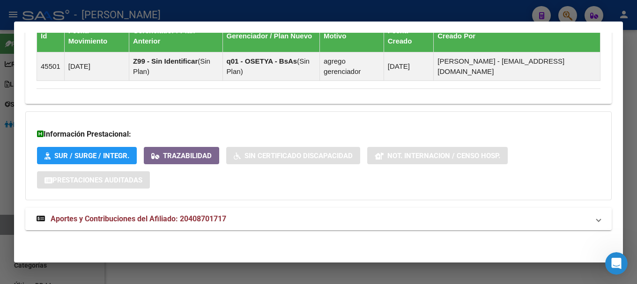
click at [274, 221] on mat-panel-title "Aportes y Contribuciones del Afiliado: 20408701717" at bounding box center [313, 219] width 553 height 11
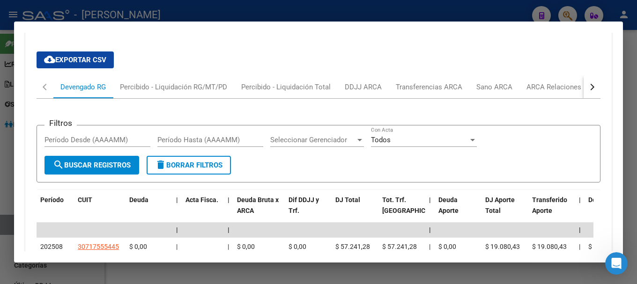
scroll to position [779, 0]
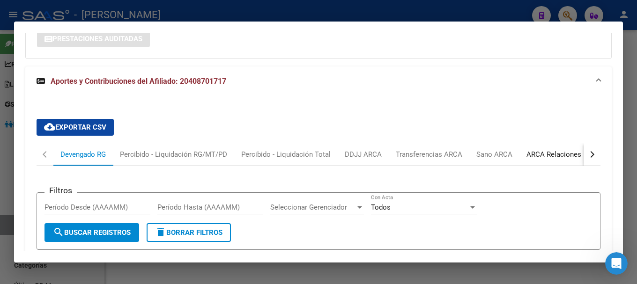
click at [537, 157] on div "ARCA Relaciones Laborales" at bounding box center [570, 154] width 88 height 10
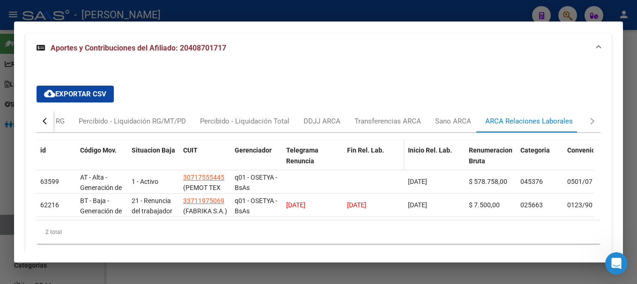
scroll to position [826, 0]
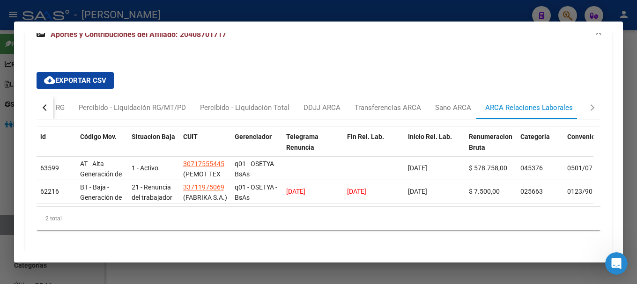
click at [49, 104] on button "button" at bounding box center [45, 107] width 17 height 22
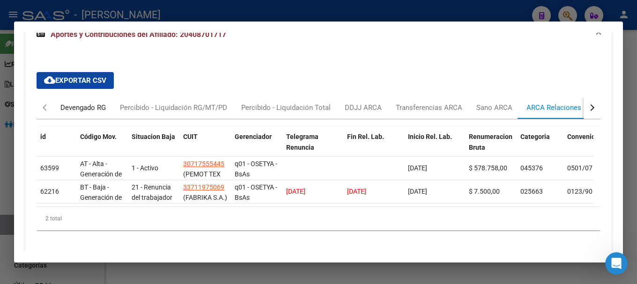
click at [65, 111] on div "Devengado RG" at bounding box center [82, 108] width 45 height 10
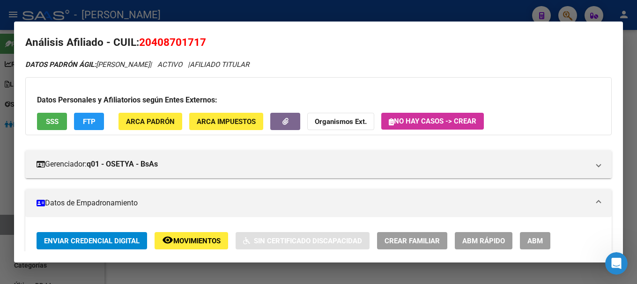
scroll to position [0, 0]
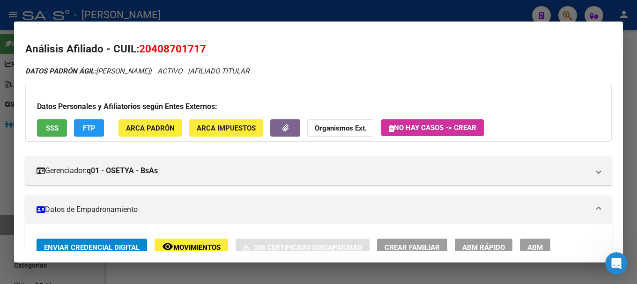
click at [189, 54] on span "20408701717" at bounding box center [172, 49] width 67 height 12
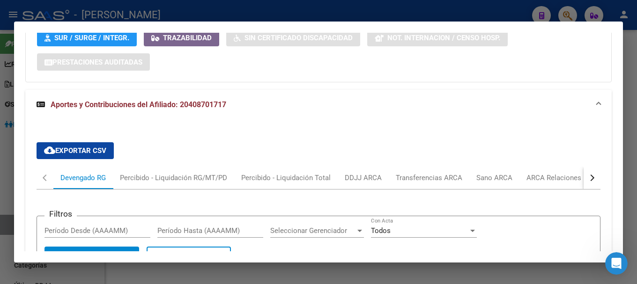
scroll to position [890, 0]
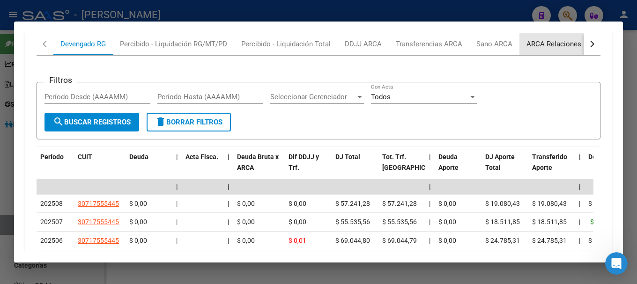
click at [565, 39] on div "ARCA Relaciones Laborales" at bounding box center [570, 44] width 88 height 10
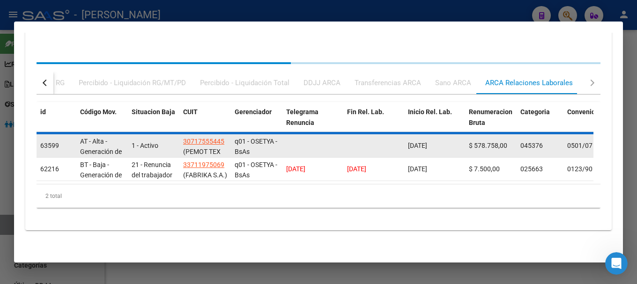
scroll to position [855, 0]
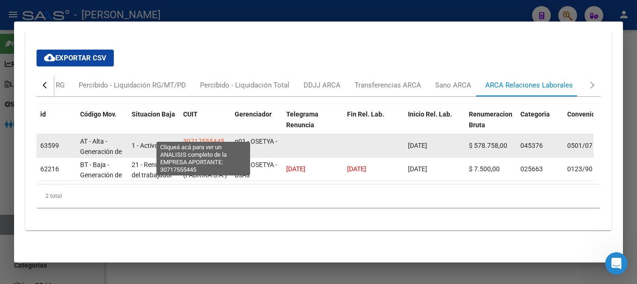
click at [199, 138] on span "30717555445" at bounding box center [203, 141] width 41 height 7
type textarea "30717555445"
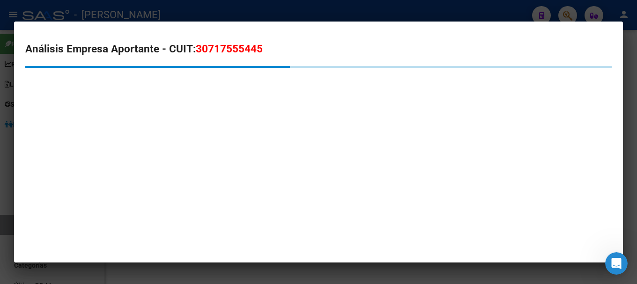
click at [239, 45] on span "30717555445" at bounding box center [229, 49] width 67 height 12
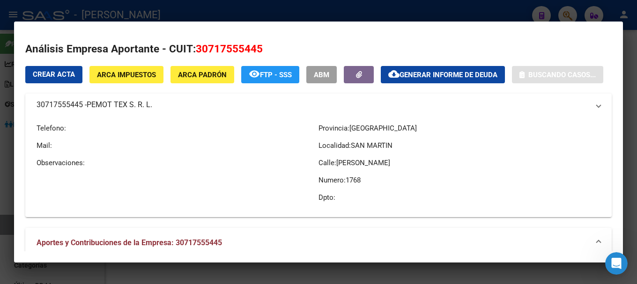
click at [239, 45] on span "30717555445" at bounding box center [229, 49] width 67 height 12
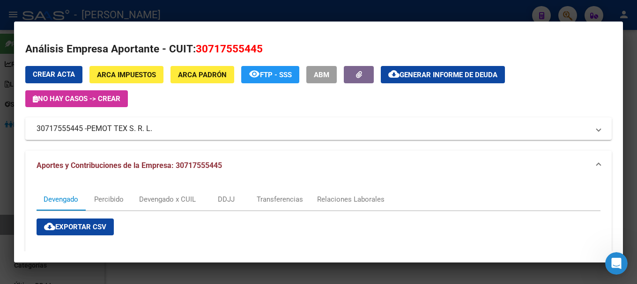
click at [210, 12] on div at bounding box center [318, 142] width 637 height 284
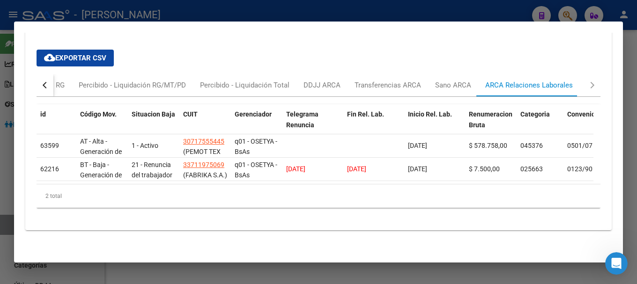
click at [236, 6] on div at bounding box center [318, 142] width 637 height 284
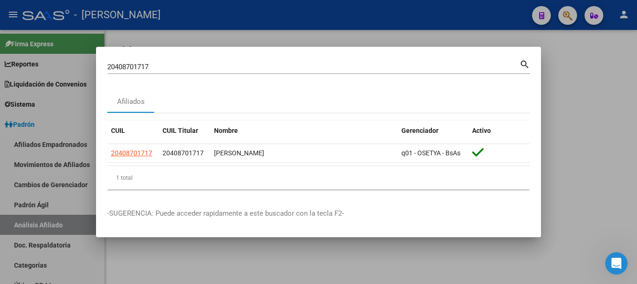
click at [257, 66] on input "20408701717" at bounding box center [313, 67] width 412 height 8
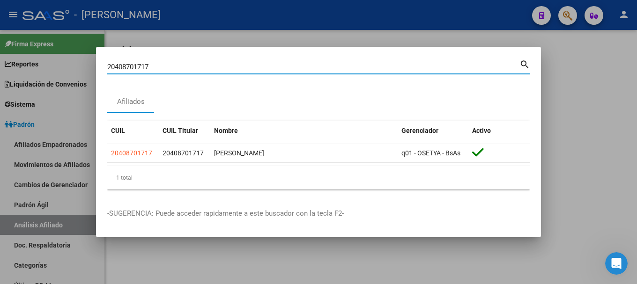
click at [257, 66] on input "20408701717" at bounding box center [313, 67] width 412 height 8
paste input "43339"
type input "20408743339"
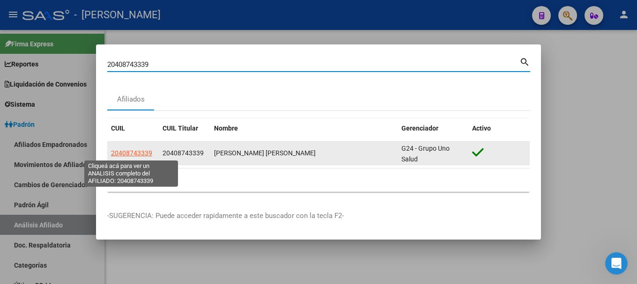
click at [149, 151] on span "20408743339" at bounding box center [131, 152] width 41 height 7
type textarea "20408743339"
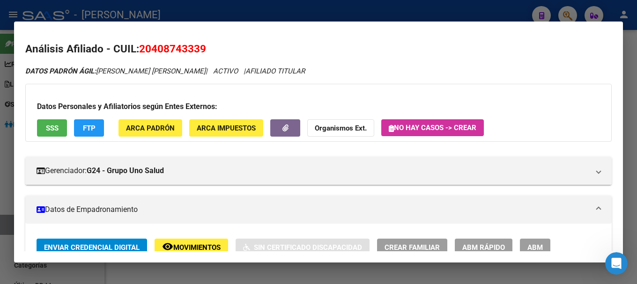
click at [178, 46] on span "20408743339" at bounding box center [172, 49] width 67 height 12
click at [239, 10] on div at bounding box center [318, 142] width 637 height 284
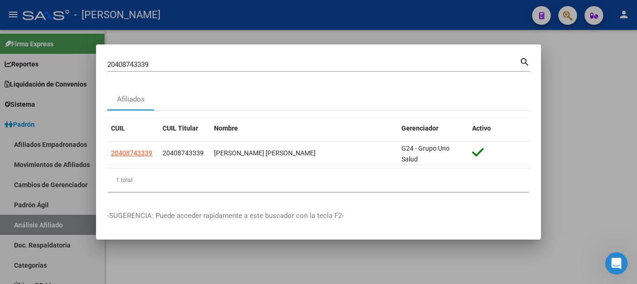
click at [238, 62] on input "20408743339" at bounding box center [313, 64] width 412 height 8
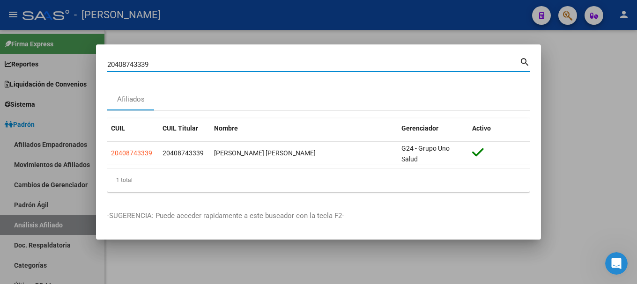
click at [238, 62] on input "20408743339" at bounding box center [313, 64] width 412 height 8
type input "20329324568"
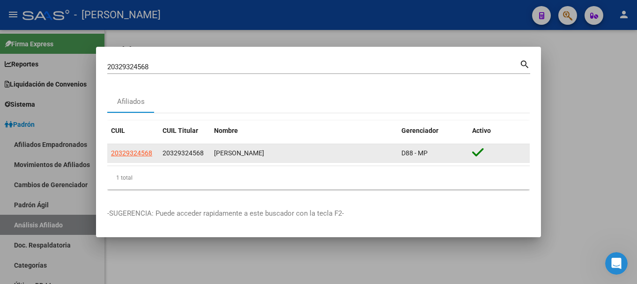
click at [132, 159] on datatable-body-cell "20329324568" at bounding box center [133, 153] width 52 height 18
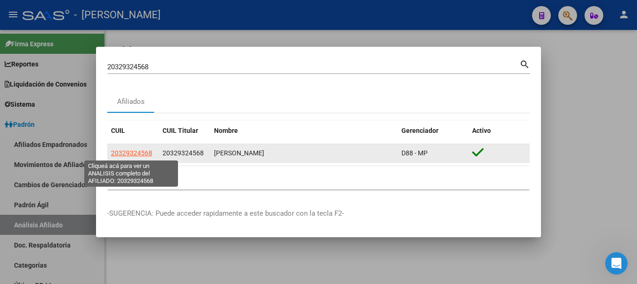
click at [133, 152] on span "20329324568" at bounding box center [131, 152] width 41 height 7
type textarea "20329324568"
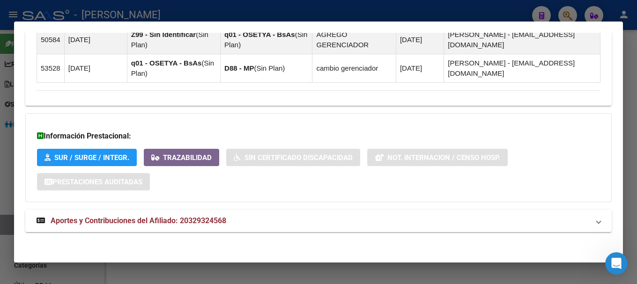
scroll to position [634, 0]
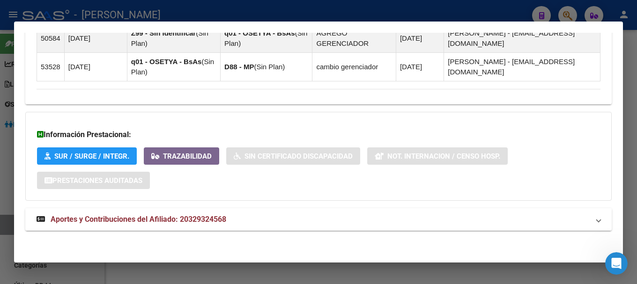
click at [220, 215] on span "Aportes y Contribuciones del Afiliado: 20329324568" at bounding box center [139, 219] width 176 height 9
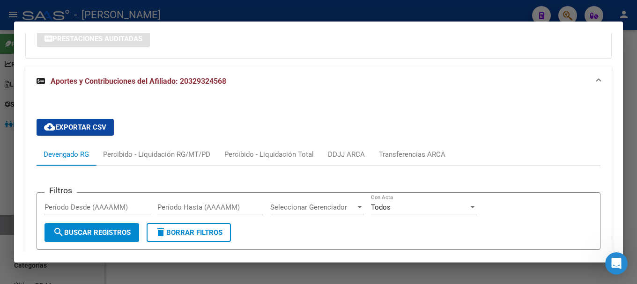
click at [282, 76] on mat-panel-title "Aportes y Contribuciones del Afiliado: 20329324568" at bounding box center [313, 81] width 553 height 11
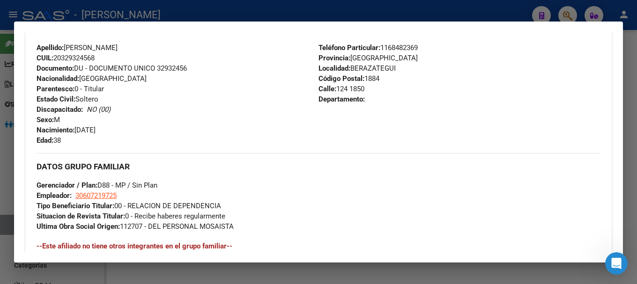
scroll to position [140, 0]
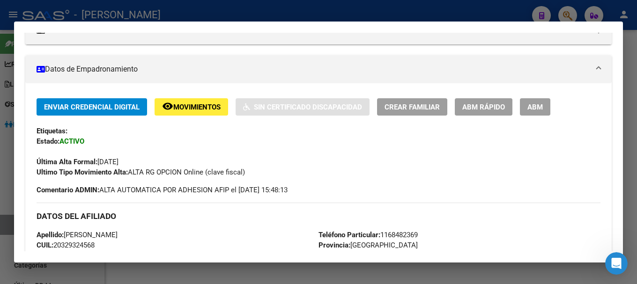
click at [349, 13] on div at bounding box center [318, 142] width 637 height 284
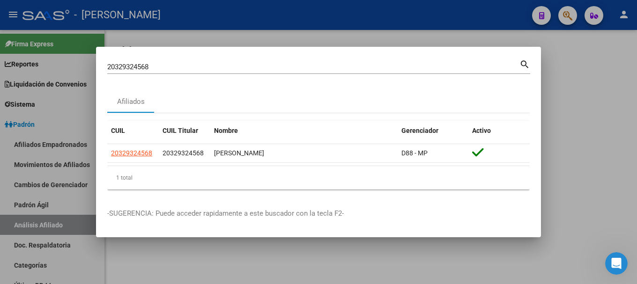
click at [355, 29] on div at bounding box center [318, 142] width 637 height 284
